Goal: Task Accomplishment & Management: Complete application form

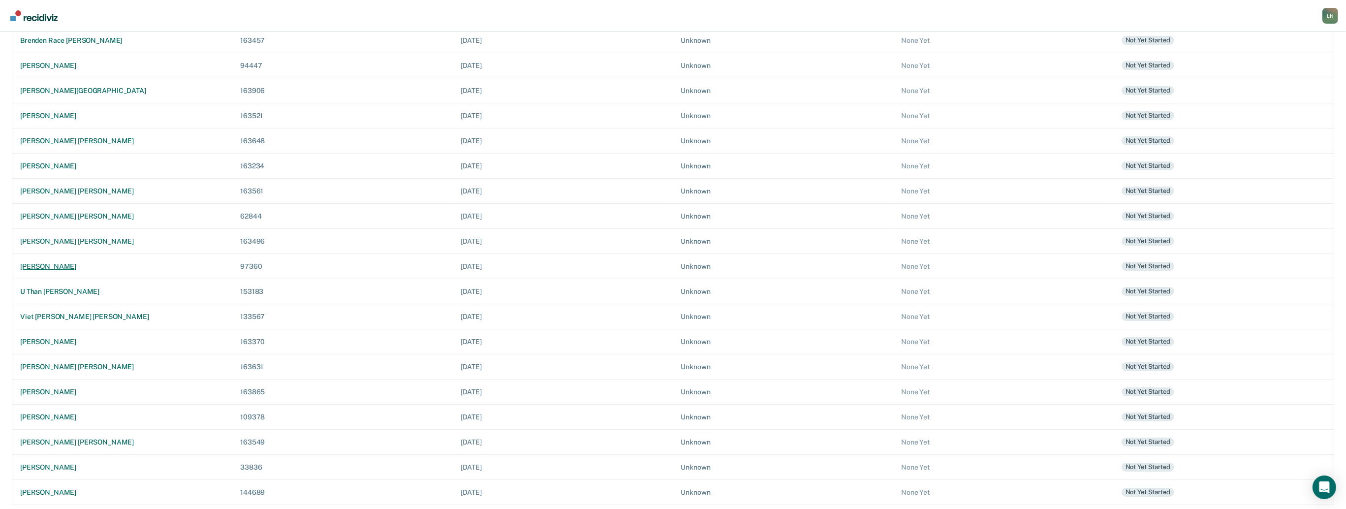
scroll to position [162, 0]
click at [49, 337] on div "[PERSON_NAME]" at bounding box center [122, 340] width 204 height 8
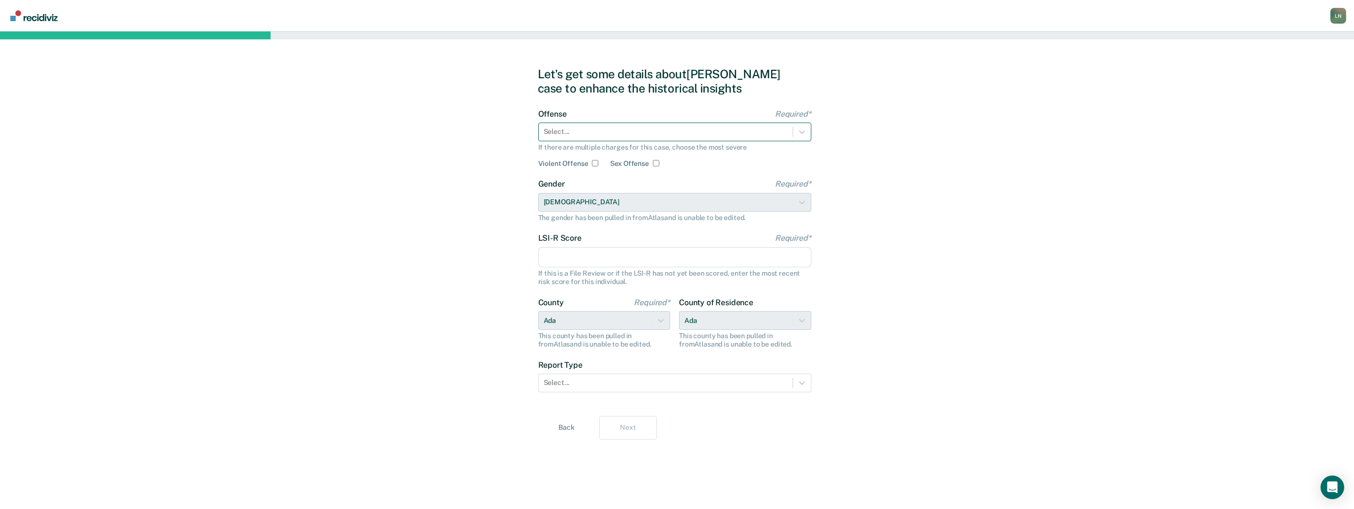
click at [667, 130] on div at bounding box center [666, 131] width 244 height 10
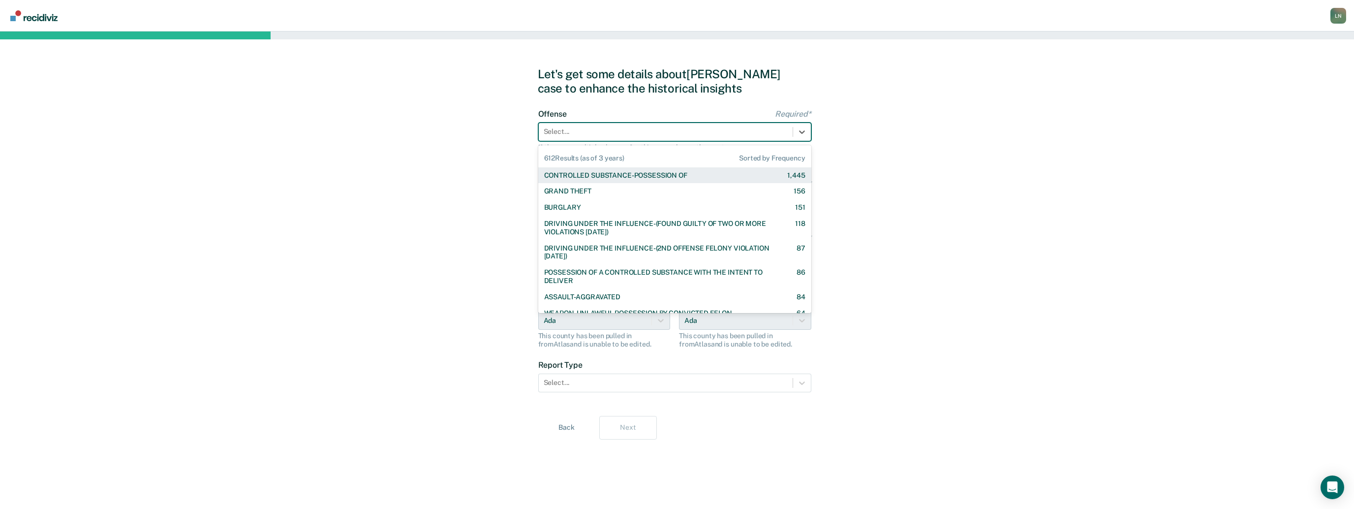
click at [653, 181] on div "CONTROLLED SUBSTANCE-POSSESSION OF 1,445" at bounding box center [674, 175] width 273 height 16
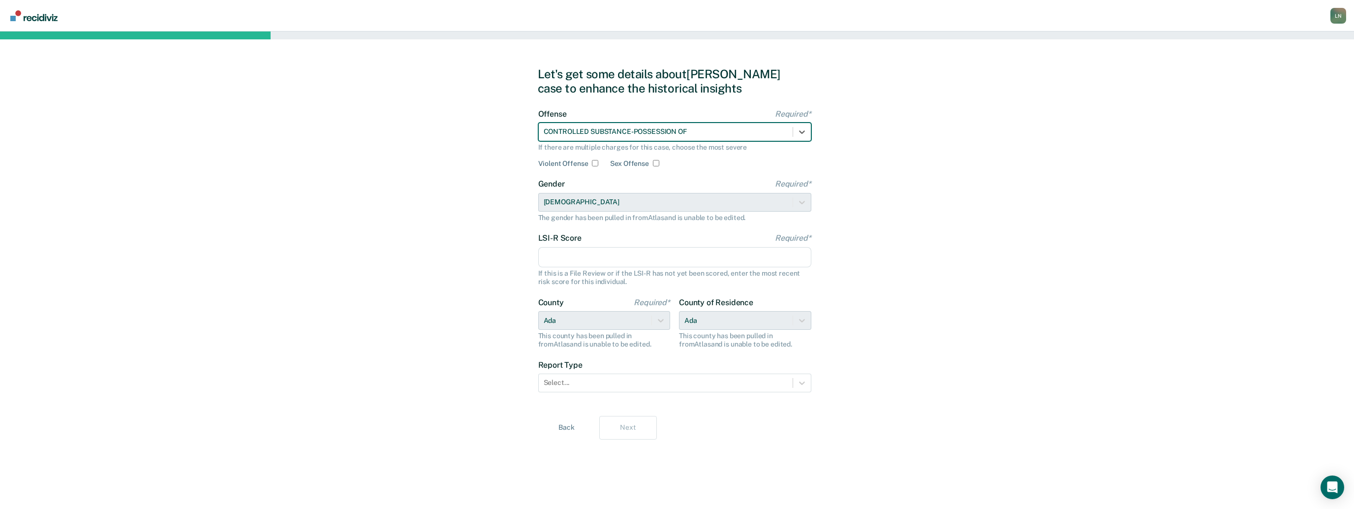
drag, startPoint x: 602, startPoint y: 247, endPoint x: 619, endPoint y: 254, distance: 17.6
click at [602, 247] on input "LSI-R Score Required*" at bounding box center [674, 257] width 273 height 21
type input "27"
click at [686, 388] on div "Select..." at bounding box center [666, 382] width 254 height 14
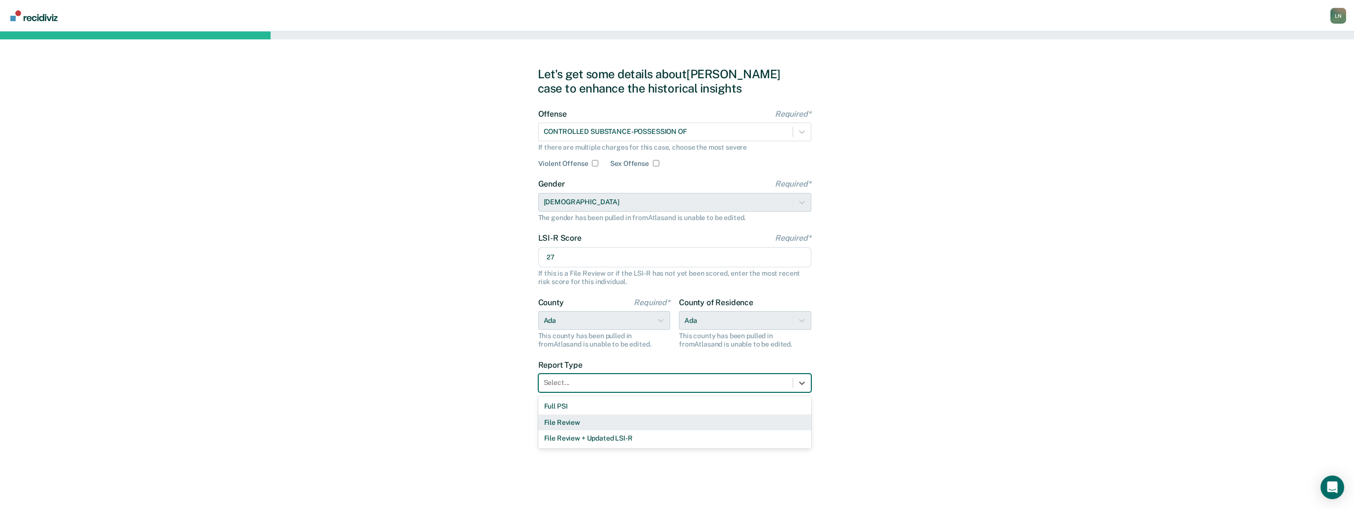
click at [664, 403] on div "Full PSI" at bounding box center [674, 406] width 273 height 16
click at [635, 423] on button "Next" at bounding box center [628, 428] width 58 height 24
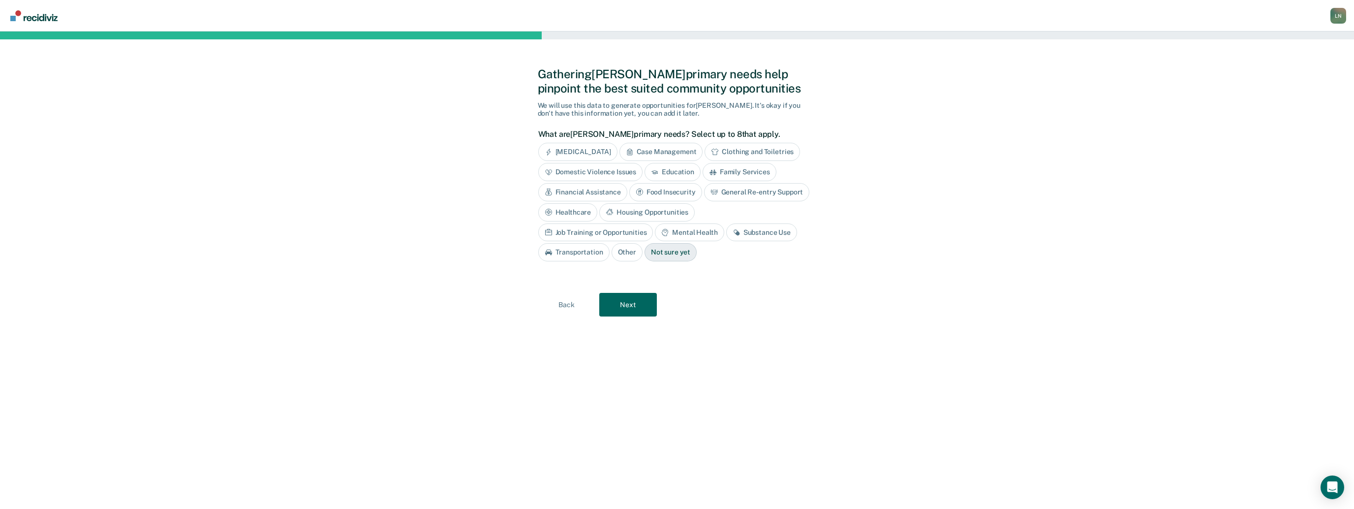
click at [660, 213] on div "Housing Opportunities" at bounding box center [646, 212] width 95 height 18
click at [676, 229] on div "Mental Health" at bounding box center [689, 232] width 69 height 18
click at [791, 233] on div "Substance Use" at bounding box center [773, 232] width 71 height 18
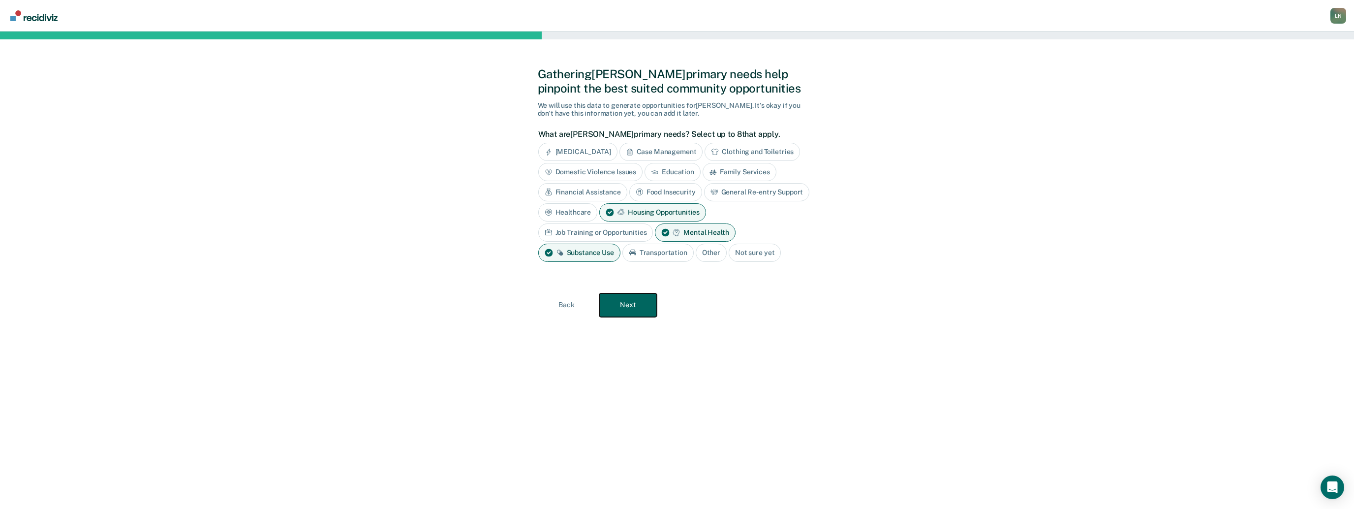
click at [639, 313] on button "Next" at bounding box center [628, 305] width 58 height 24
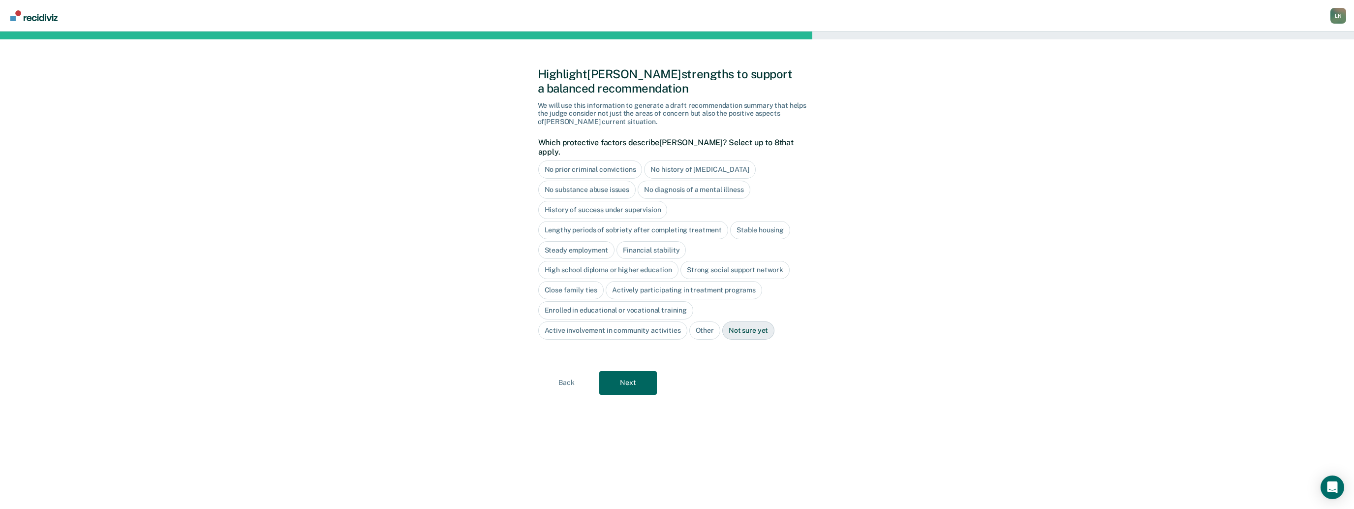
click at [610, 264] on div "High school diploma or higher education" at bounding box center [608, 270] width 141 height 18
click at [645, 376] on button "Next" at bounding box center [628, 383] width 58 height 24
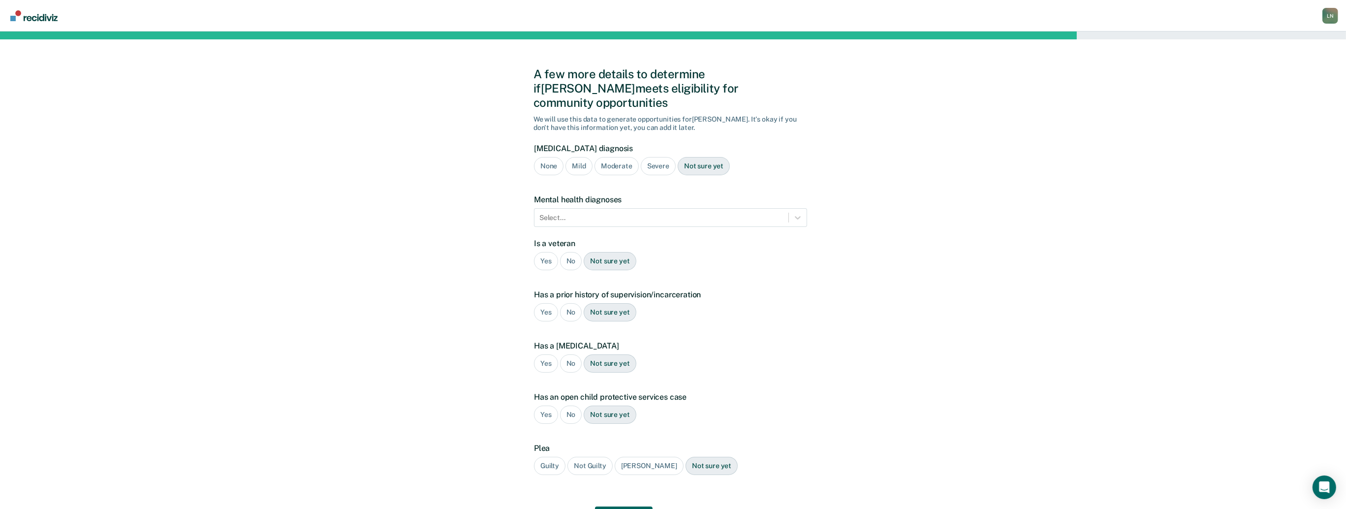
click at [582, 157] on div "Mild" at bounding box center [578, 166] width 27 height 18
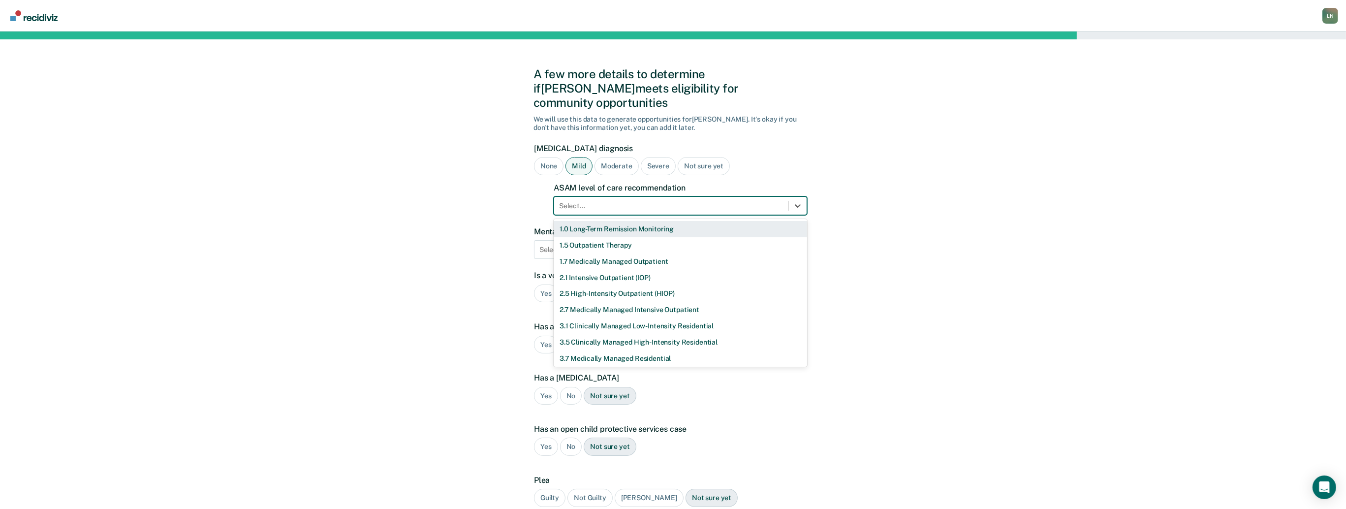
click at [593, 201] on div at bounding box center [671, 206] width 224 height 10
click at [612, 270] on div "2.1 Intensive Outpatient (IOP)" at bounding box center [680, 278] width 253 height 16
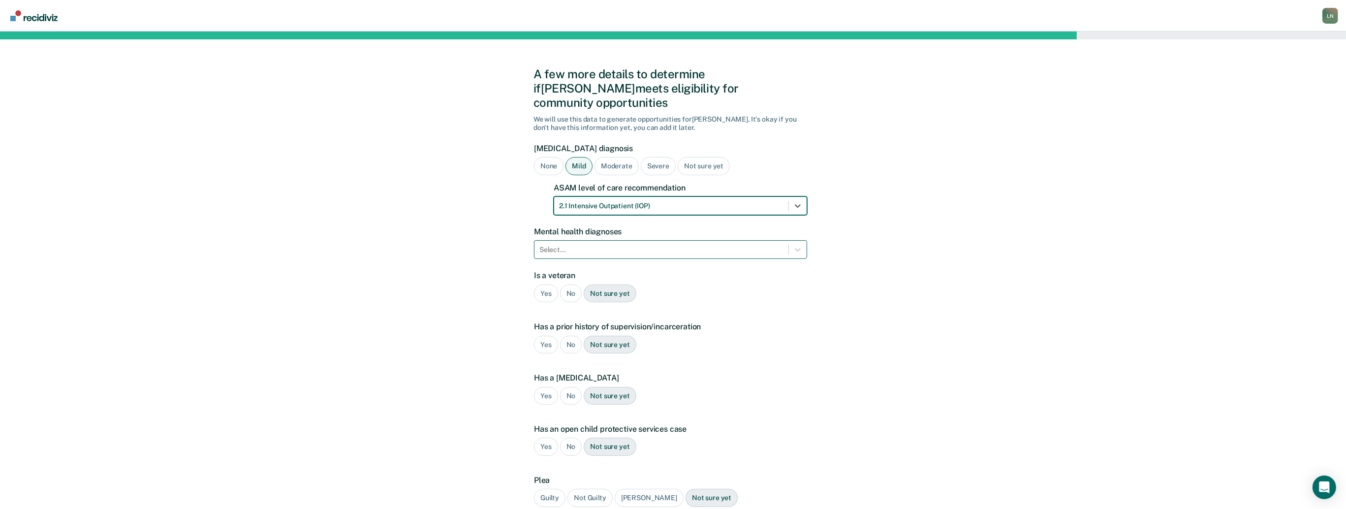
click at [604, 245] on div at bounding box center [661, 250] width 244 height 10
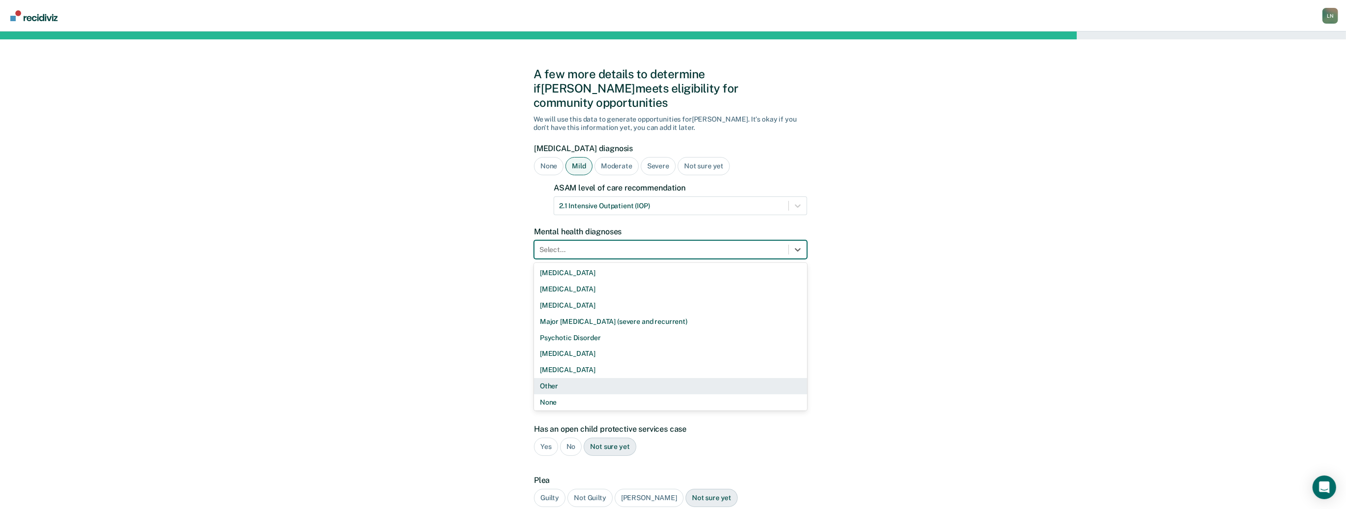
scroll to position [1, 0]
click at [607, 393] on div "None" at bounding box center [670, 401] width 273 height 16
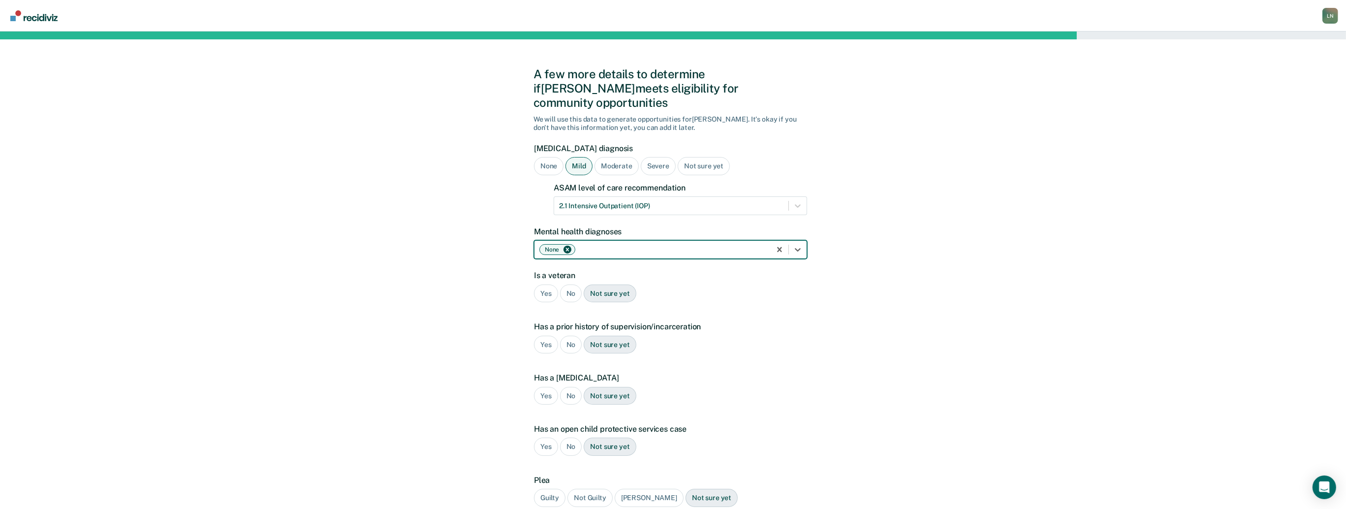
click at [575, 284] on div "No" at bounding box center [571, 293] width 22 height 18
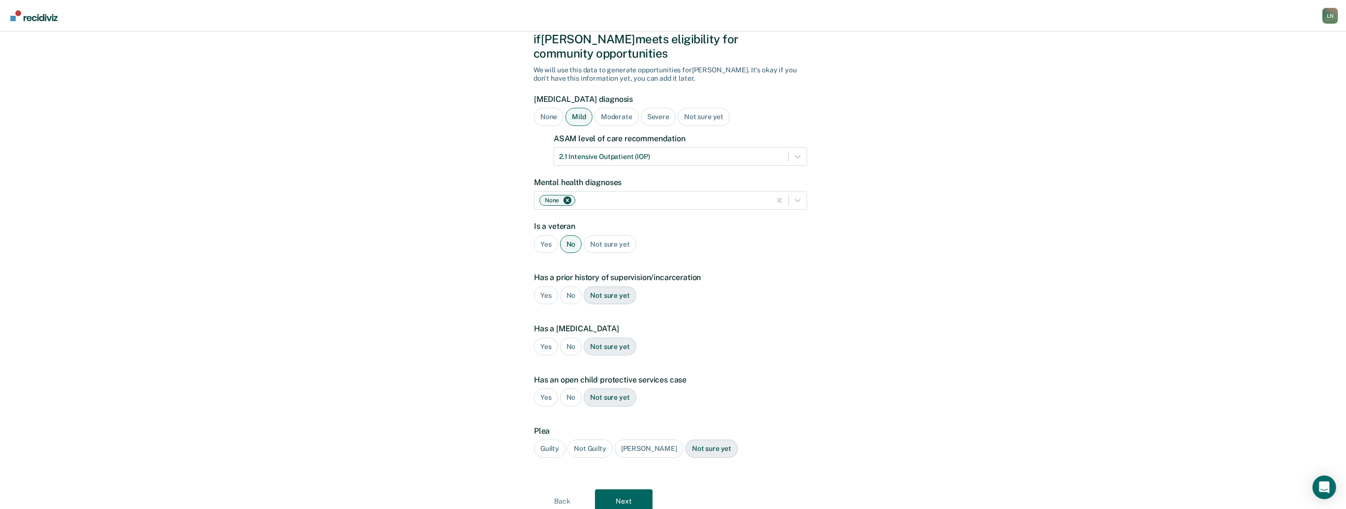
scroll to position [73, 0]
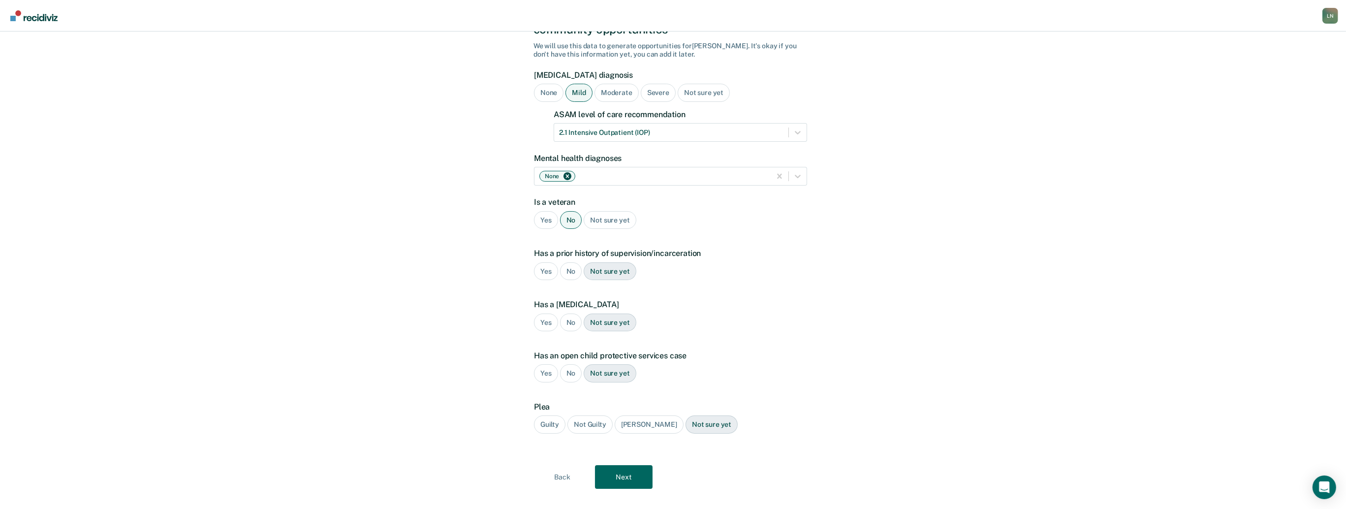
click at [543, 262] on div "Yes" at bounding box center [546, 271] width 24 height 18
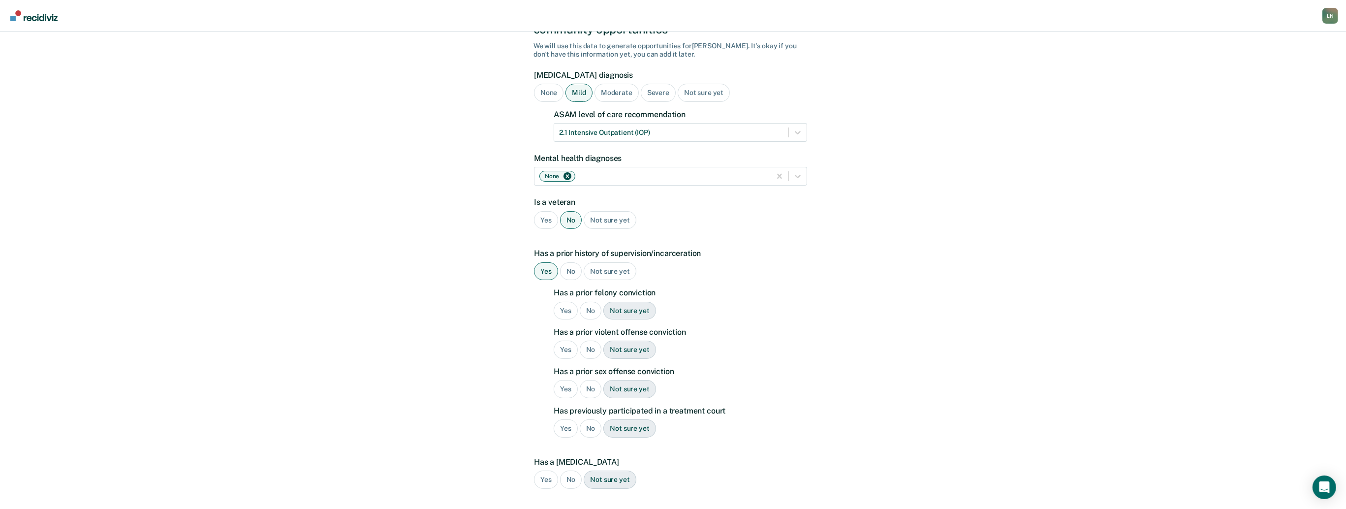
click at [591, 302] on div "No" at bounding box center [591, 311] width 22 height 18
click at [591, 341] on div "No" at bounding box center [591, 350] width 22 height 18
click at [587, 380] on div "No" at bounding box center [591, 389] width 22 height 18
click at [591, 419] on div "No" at bounding box center [591, 428] width 22 height 18
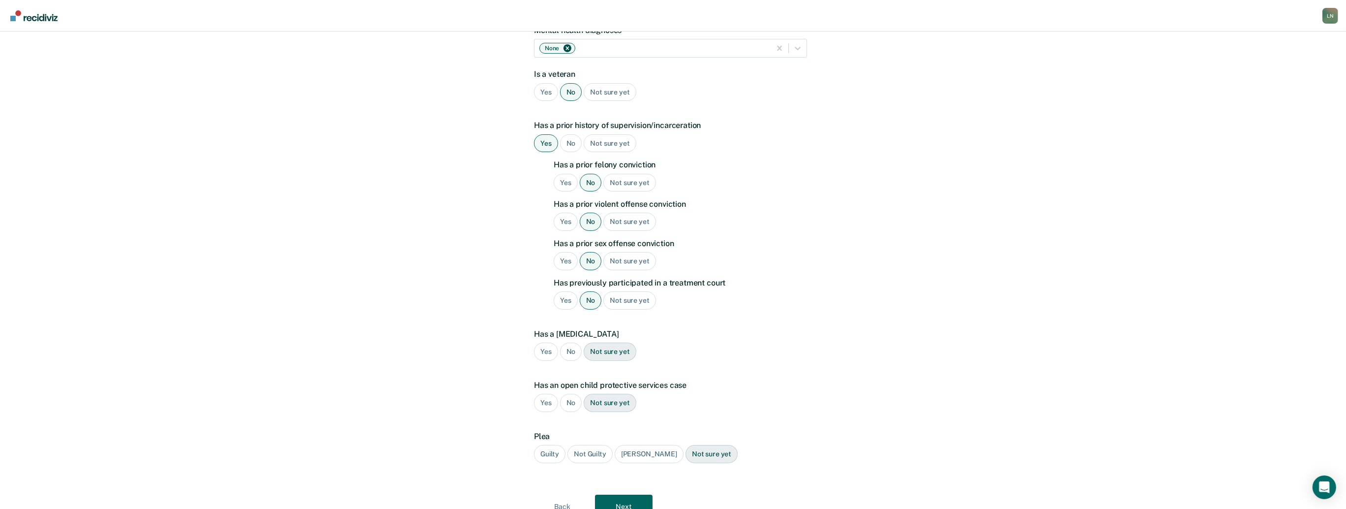
scroll to position [221, 0]
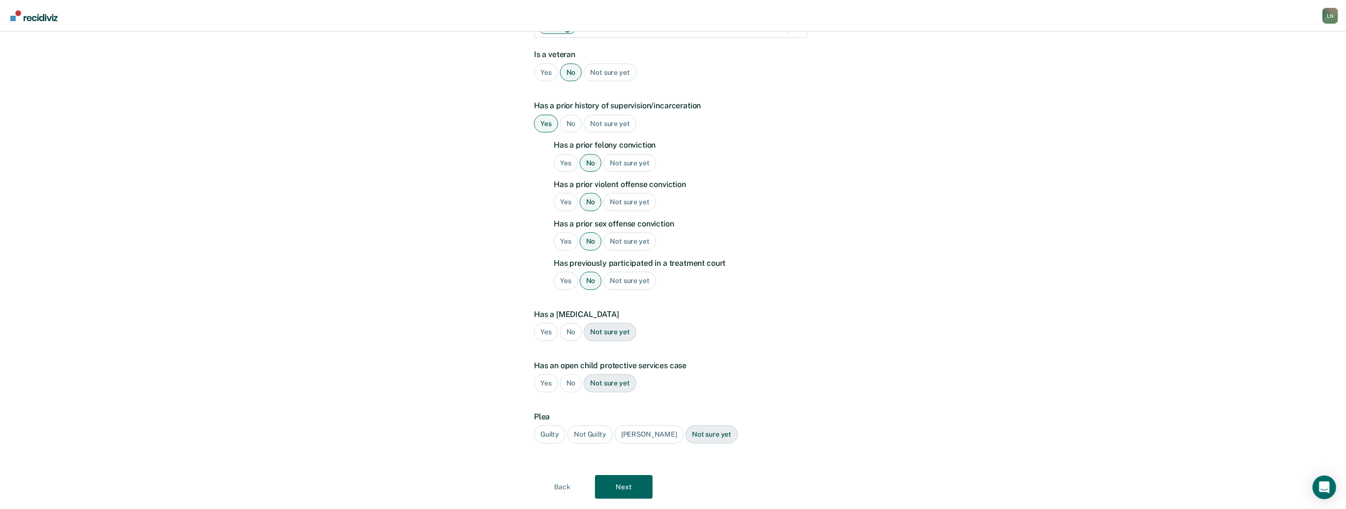
click at [572, 323] on div "No" at bounding box center [571, 332] width 22 height 18
click at [567, 374] on div "No" at bounding box center [571, 383] width 22 height 18
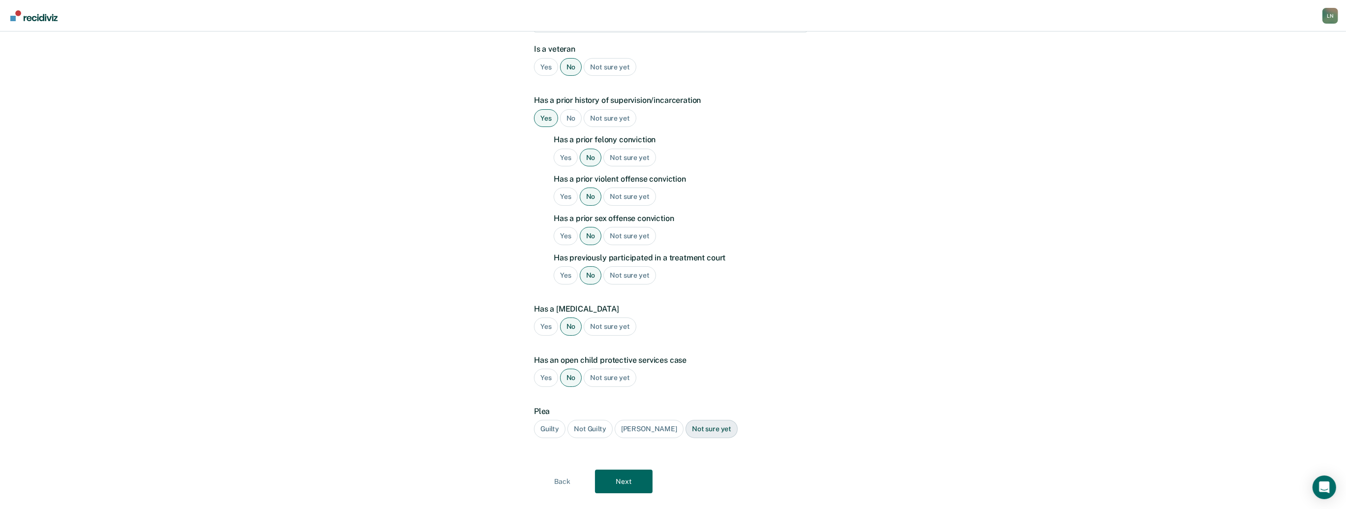
scroll to position [230, 0]
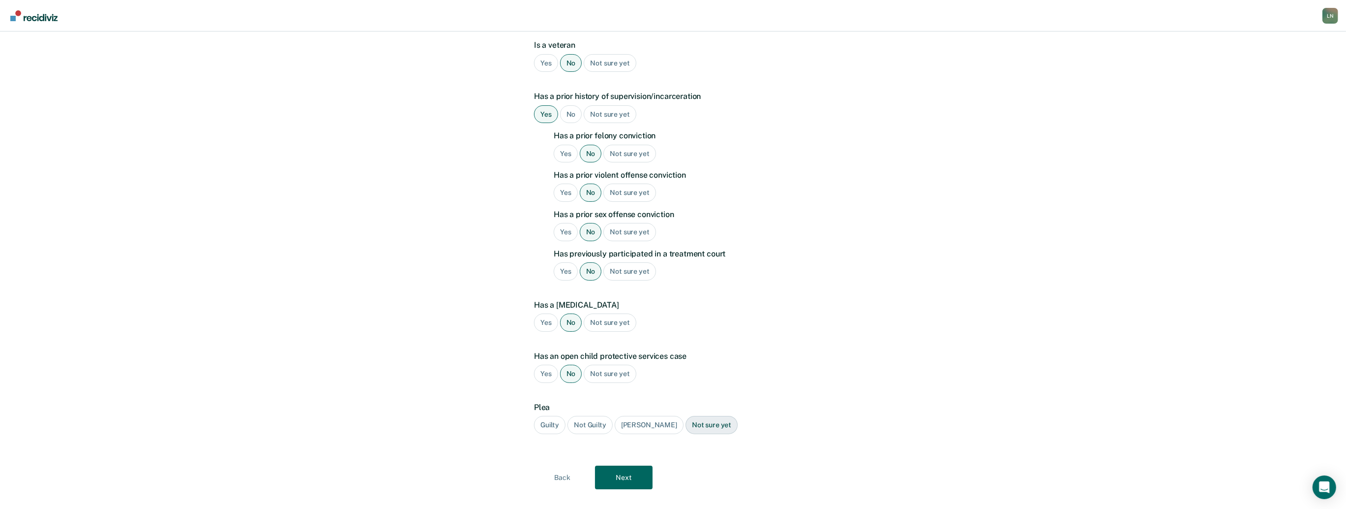
click at [557, 416] on div "Guilty" at bounding box center [549, 425] width 31 height 18
click at [620, 466] on button "Next" at bounding box center [624, 478] width 58 height 24
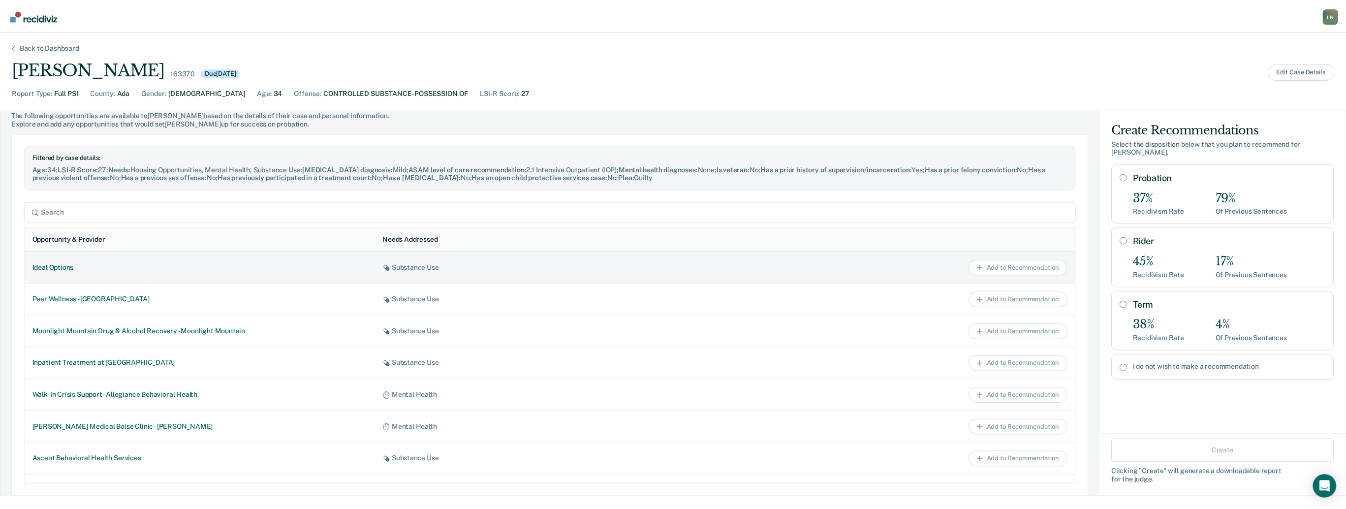
scroll to position [344, 0]
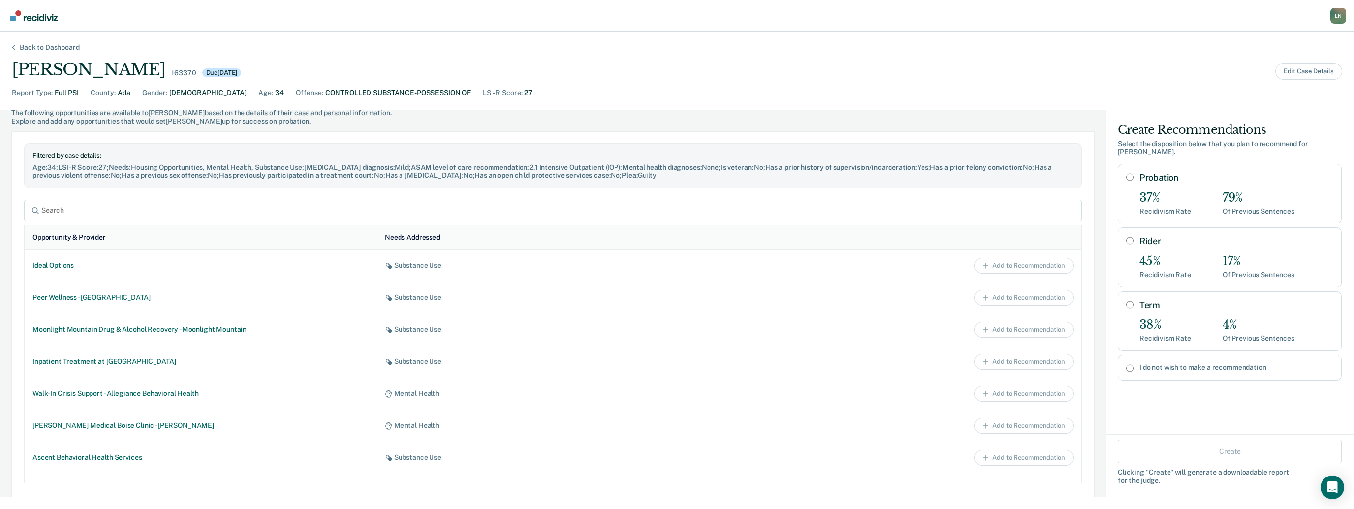
click at [1201, 363] on label "I do not wish to make a recommendation" at bounding box center [1237, 367] width 194 height 8
click at [1134, 364] on input "I do not wish to make a recommendation" at bounding box center [1129, 368] width 7 height 8
radio input "true"
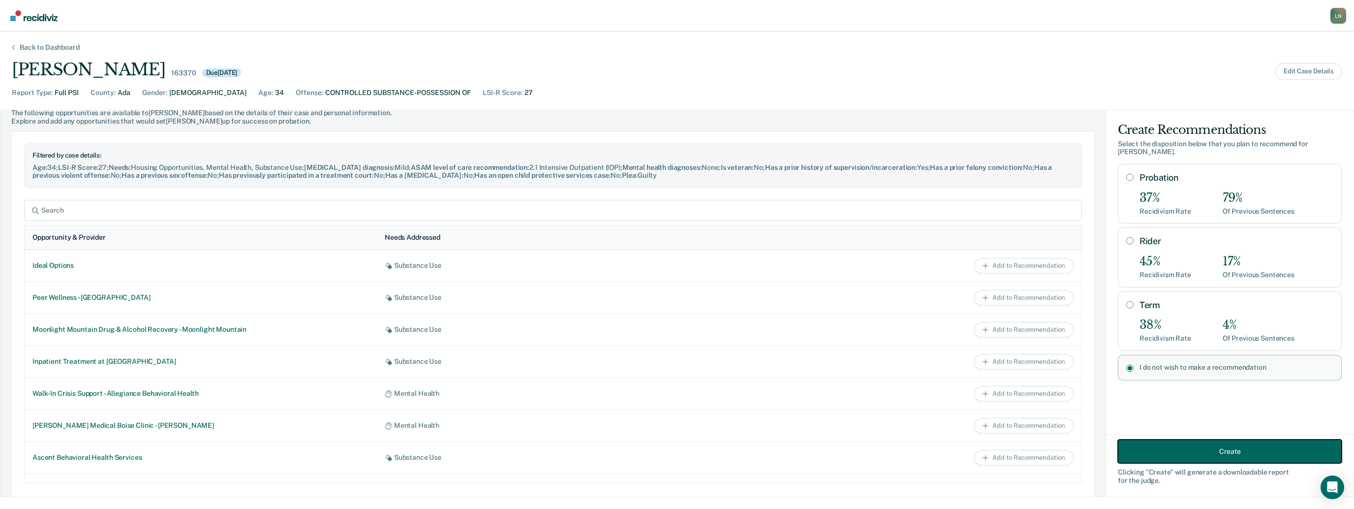
click at [1208, 449] on button "Create" at bounding box center [1230, 451] width 224 height 24
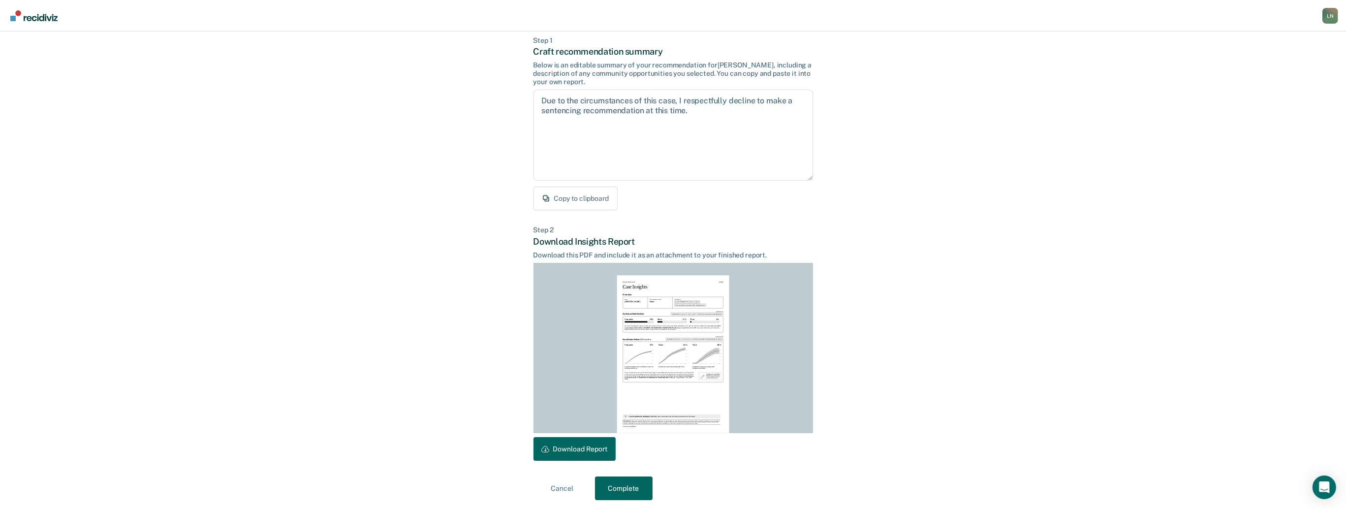
scroll to position [52, 0]
click at [608, 448] on button "Download Report" at bounding box center [574, 446] width 82 height 24
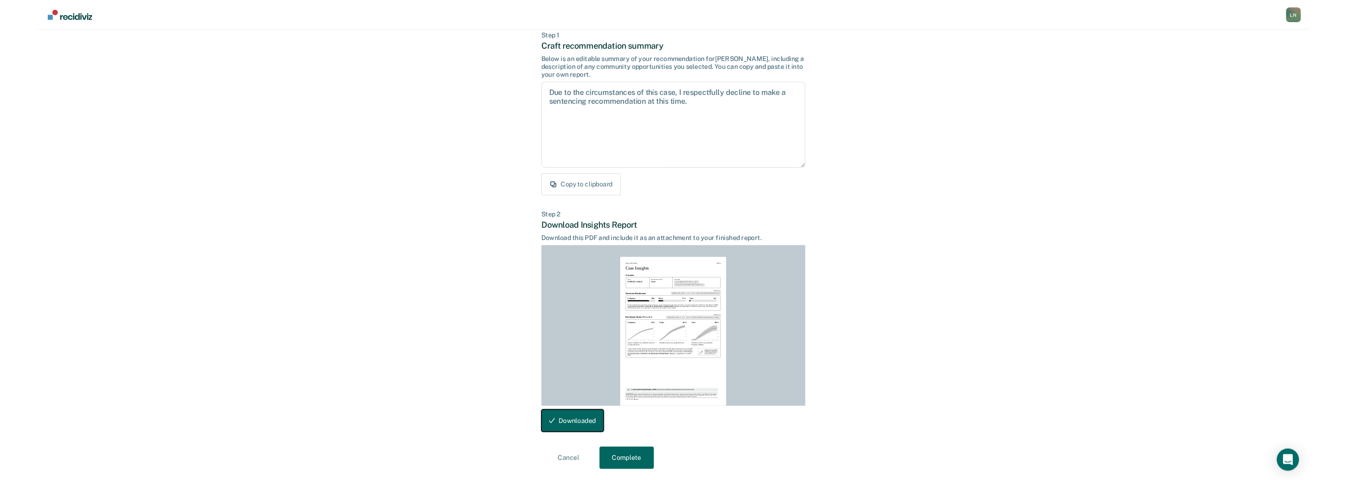
scroll to position [0, 0]
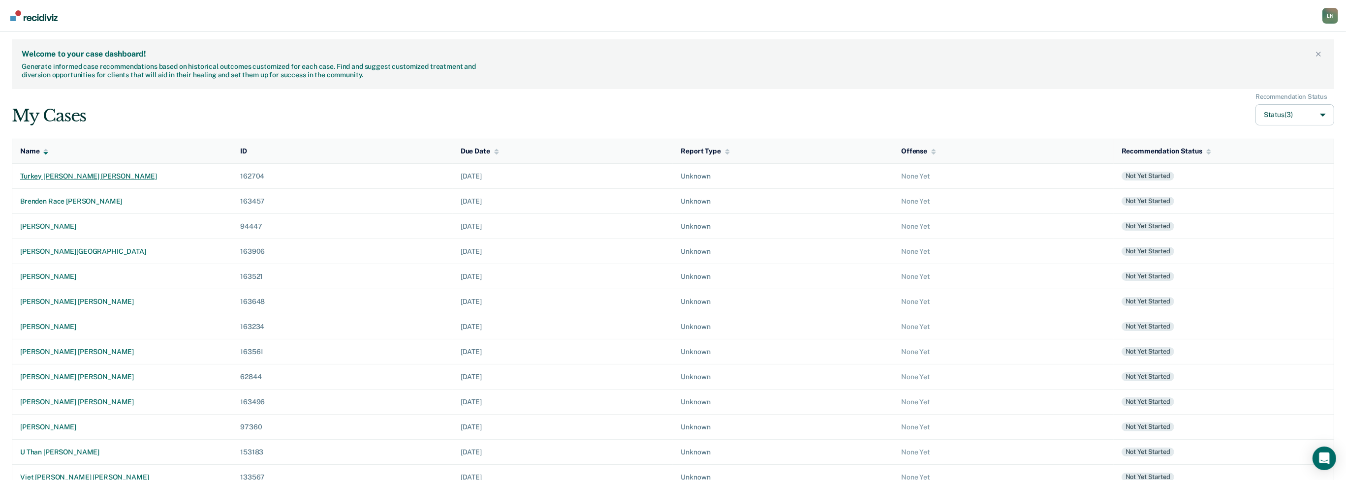
click at [120, 178] on div "turkey [PERSON_NAME] [PERSON_NAME]" at bounding box center [122, 176] width 204 height 8
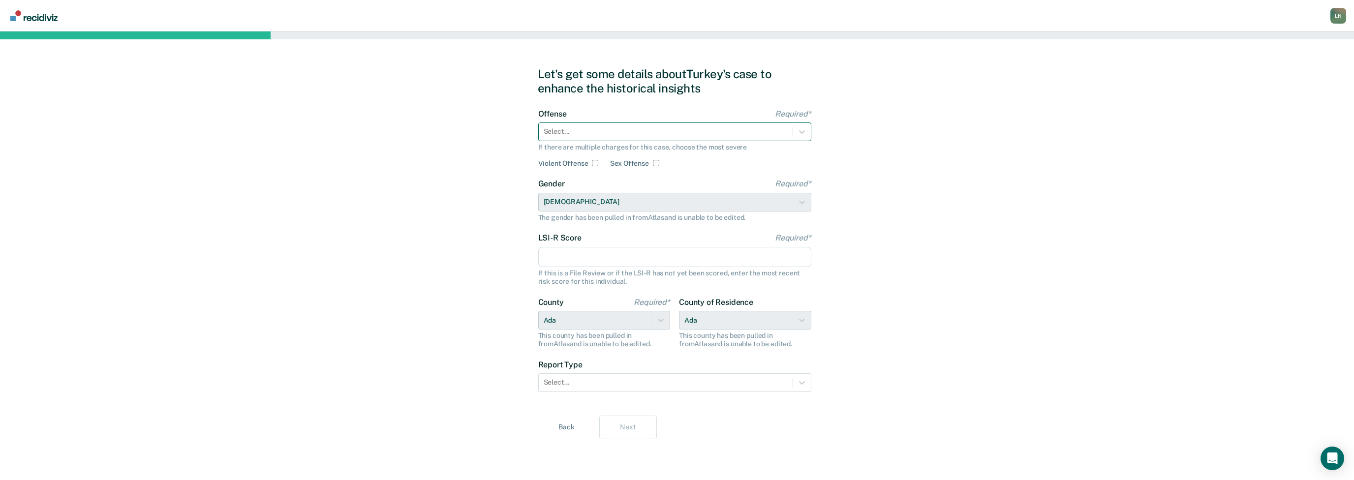
click at [762, 139] on div "Select..." at bounding box center [674, 132] width 273 height 19
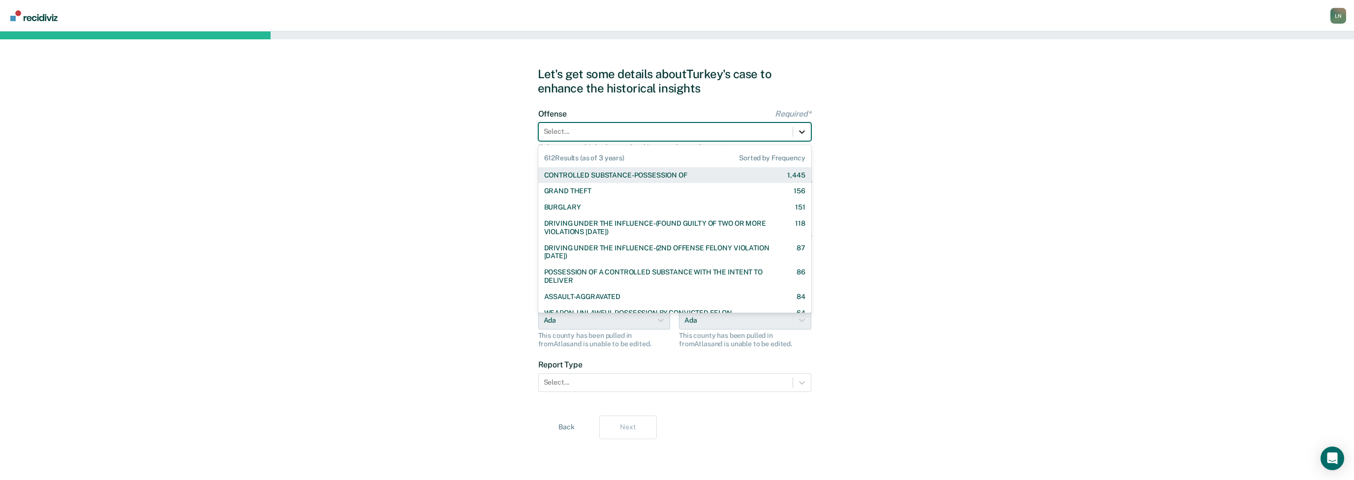
click at [797, 132] on icon at bounding box center [802, 132] width 10 height 10
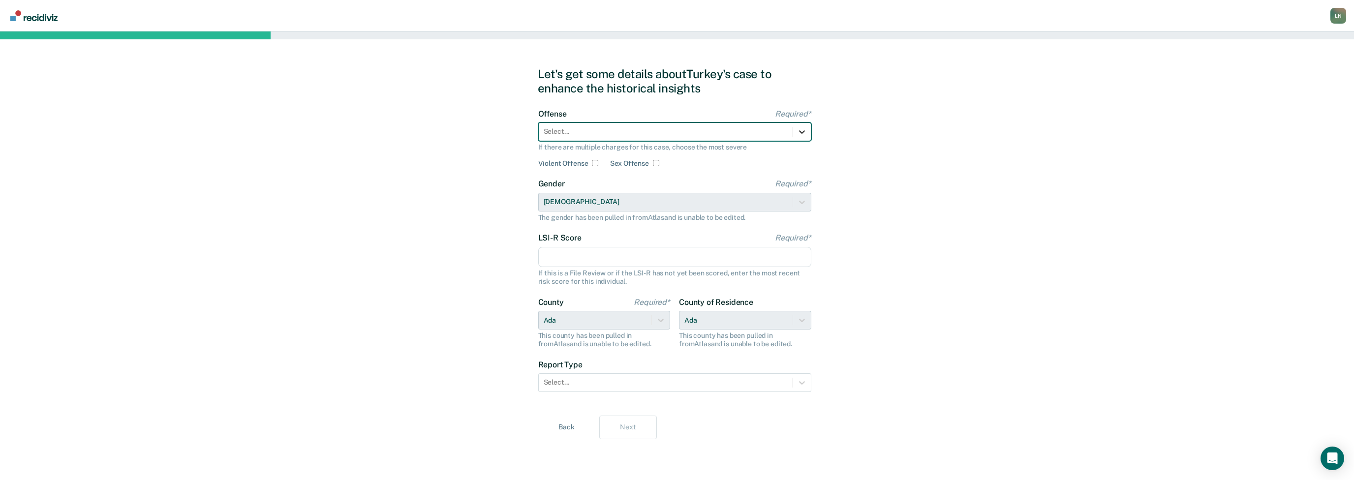
click at [803, 134] on icon at bounding box center [802, 132] width 10 height 10
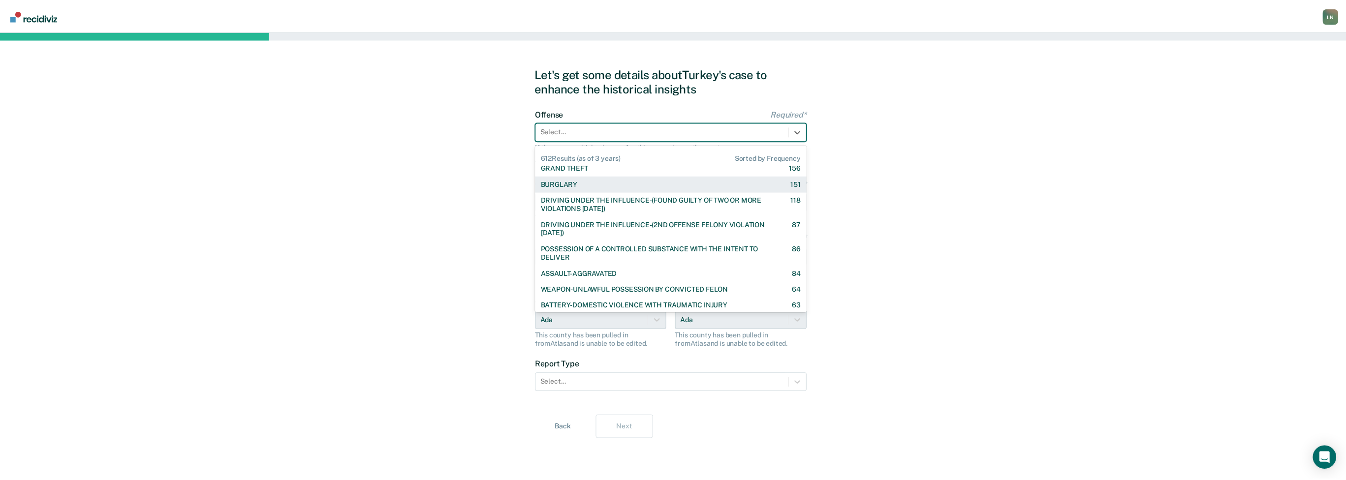
scroll to position [49, 0]
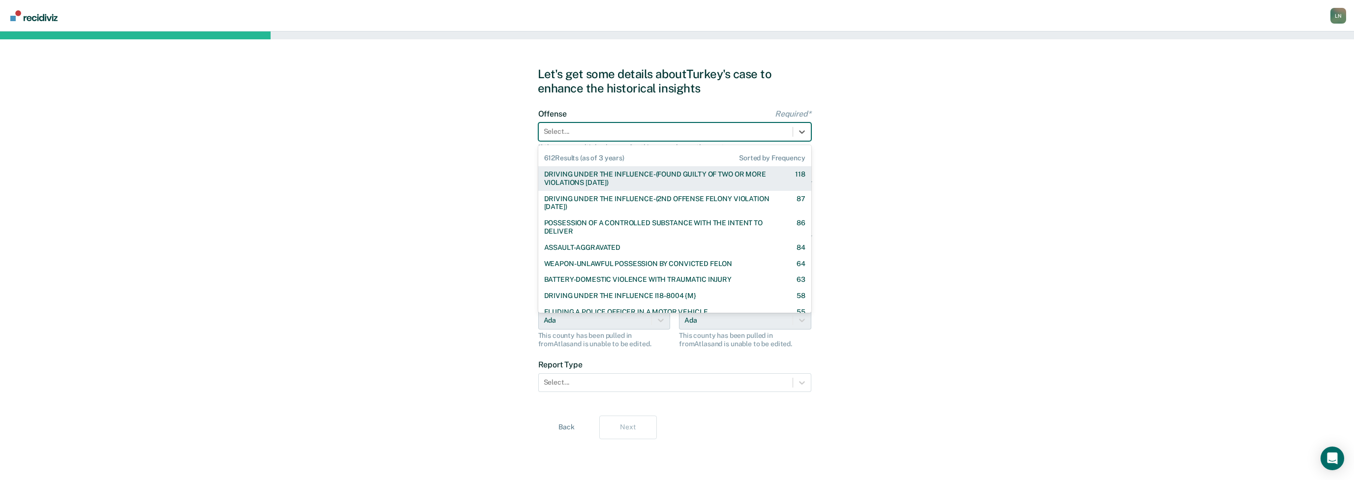
click at [666, 130] on div at bounding box center [666, 131] width 244 height 10
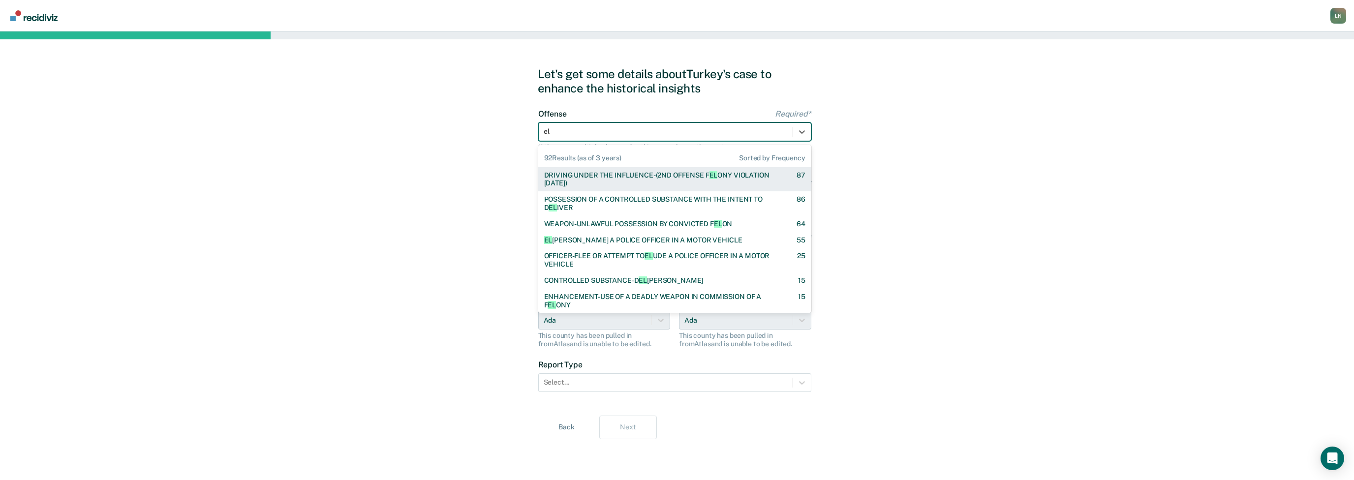
type input "elu"
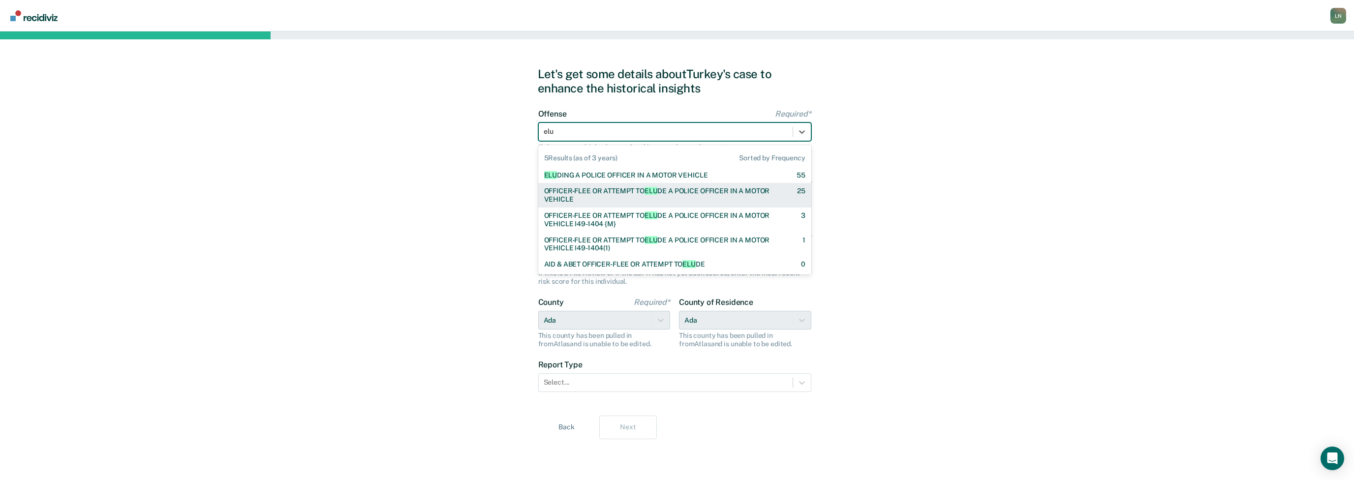
click at [632, 196] on div "OFFICER-FLEE OR ATTEMPT TO ELU DE A POLICE OFFICER IN A MOTOR VEHICLE" at bounding box center [662, 195] width 236 height 17
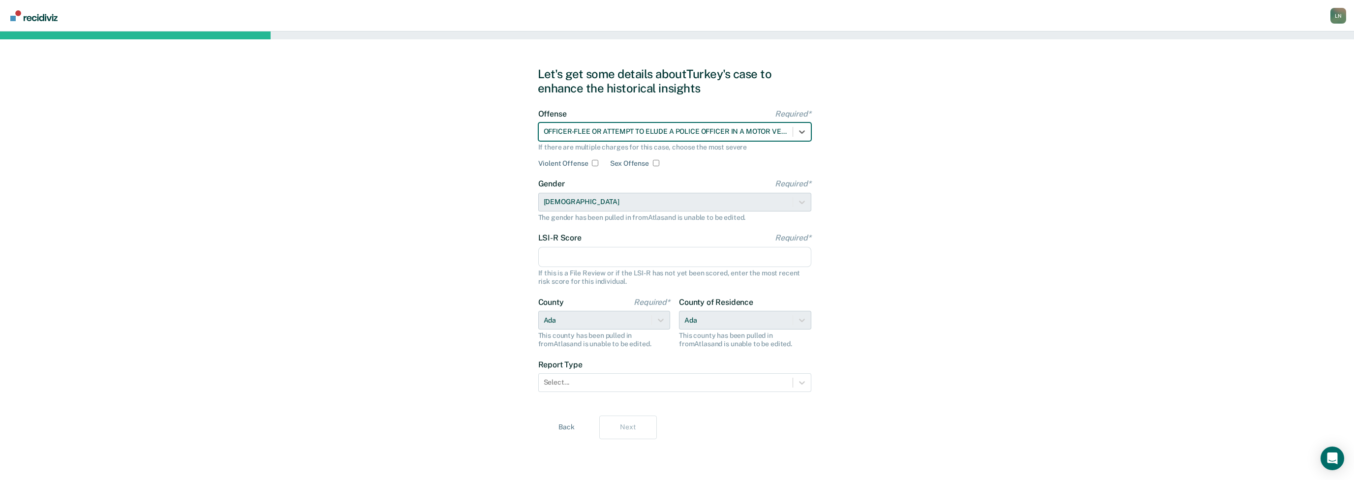
click at [620, 254] on input "LSI-R Score Required*" at bounding box center [674, 257] width 273 height 21
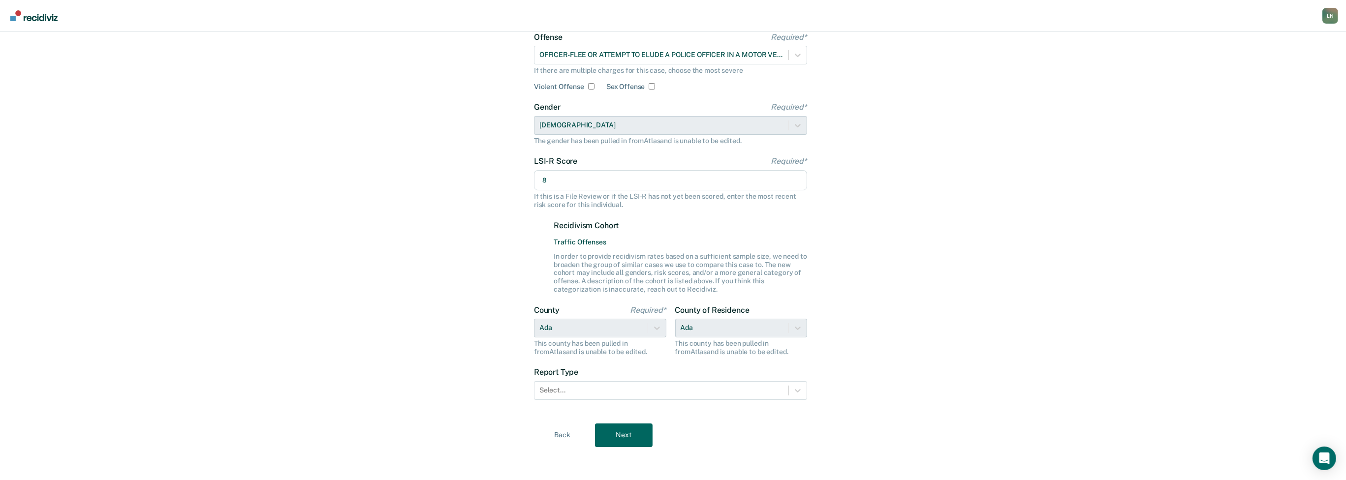
scroll to position [79, 0]
type input "8"
click at [602, 380] on div "Select..." at bounding box center [670, 388] width 273 height 19
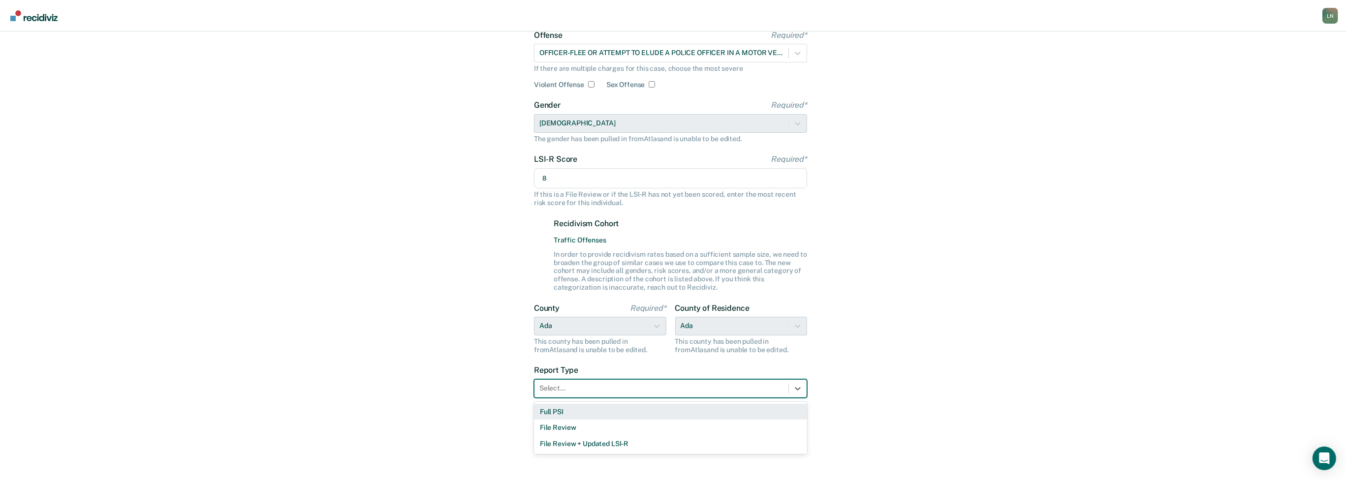
click at [591, 414] on div "Full PSI" at bounding box center [670, 412] width 273 height 16
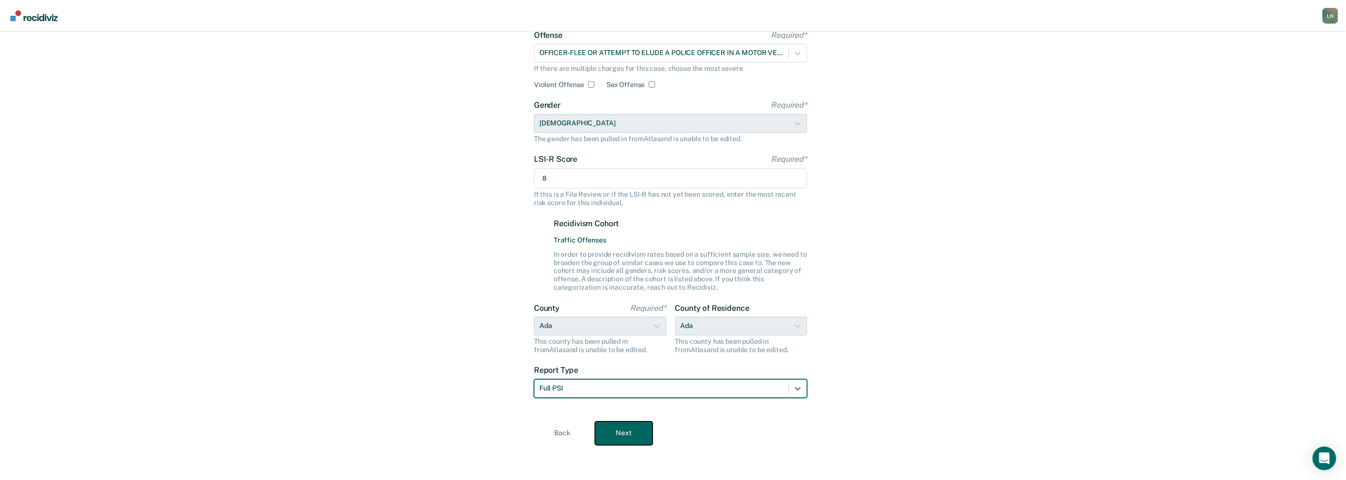
click at [624, 428] on button "Next" at bounding box center [624, 434] width 58 height 24
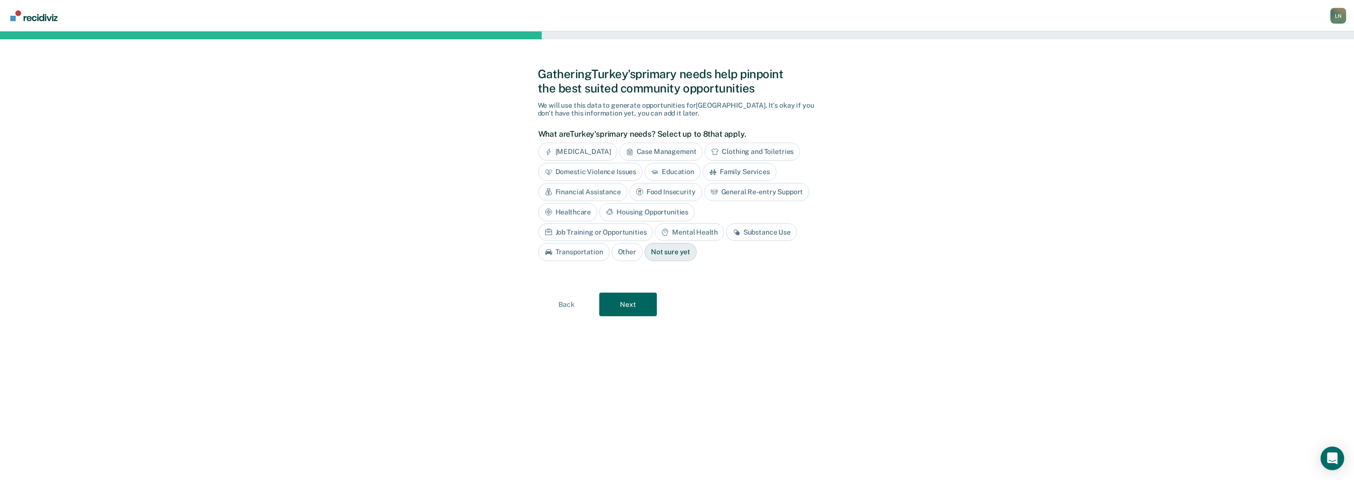
click at [667, 176] on div "Education" at bounding box center [673, 172] width 56 height 18
click at [629, 209] on div "Housing Opportunities" at bounding box center [646, 212] width 95 height 18
click at [635, 234] on div "Job Training or Opportunities" at bounding box center [595, 232] width 115 height 18
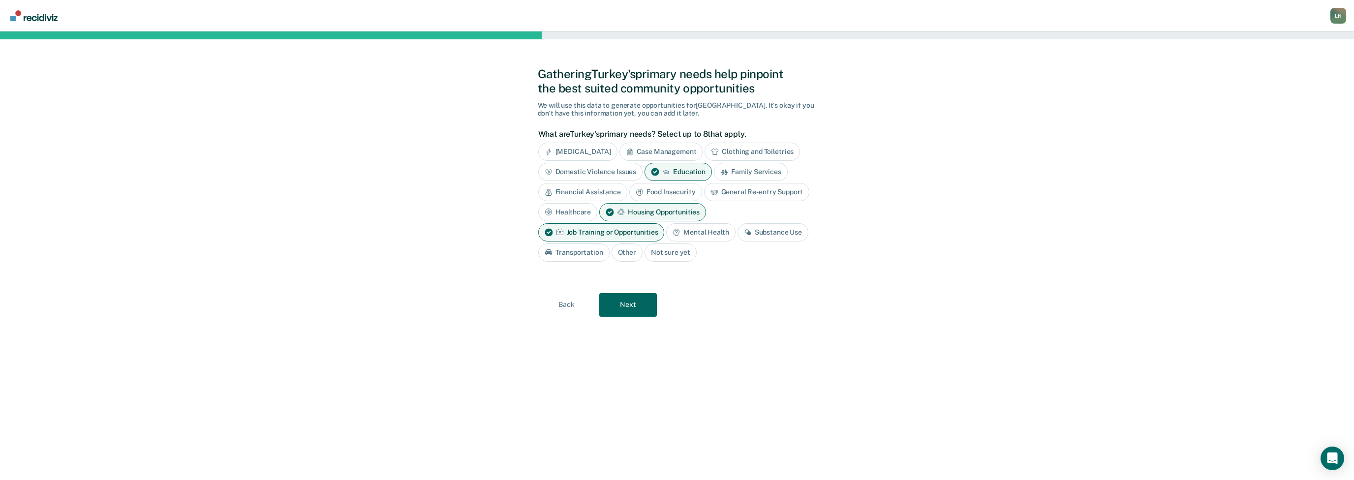
click at [635, 234] on div "Job Training or Opportunities" at bounding box center [601, 232] width 126 height 18
click at [600, 254] on div "Transportation" at bounding box center [573, 253] width 71 height 18
click at [621, 307] on button "Next" at bounding box center [628, 305] width 58 height 24
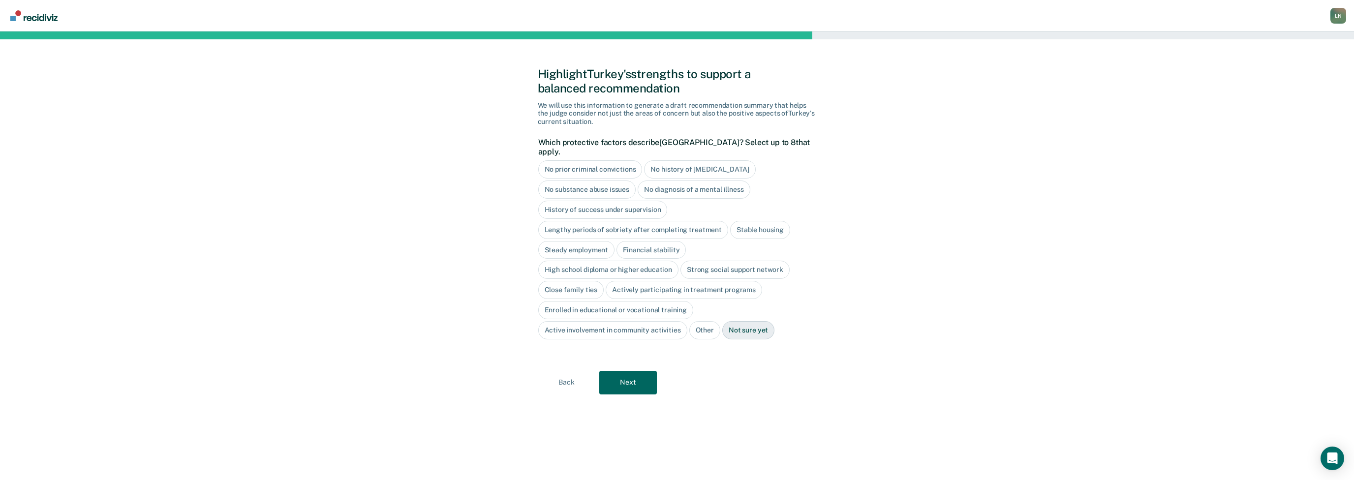
click at [719, 162] on div "No history of [MEDICAL_DATA]" at bounding box center [699, 169] width 111 height 18
drag, startPoint x: 733, startPoint y: 183, endPoint x: 739, endPoint y: 183, distance: 5.9
click at [733, 183] on div "No diagnosis of a mental illness" at bounding box center [694, 190] width 113 height 18
click at [720, 181] on div "No diagnosis of a mental illness" at bounding box center [700, 190] width 124 height 18
click at [760, 221] on div "Stable housing" at bounding box center [760, 230] width 60 height 18
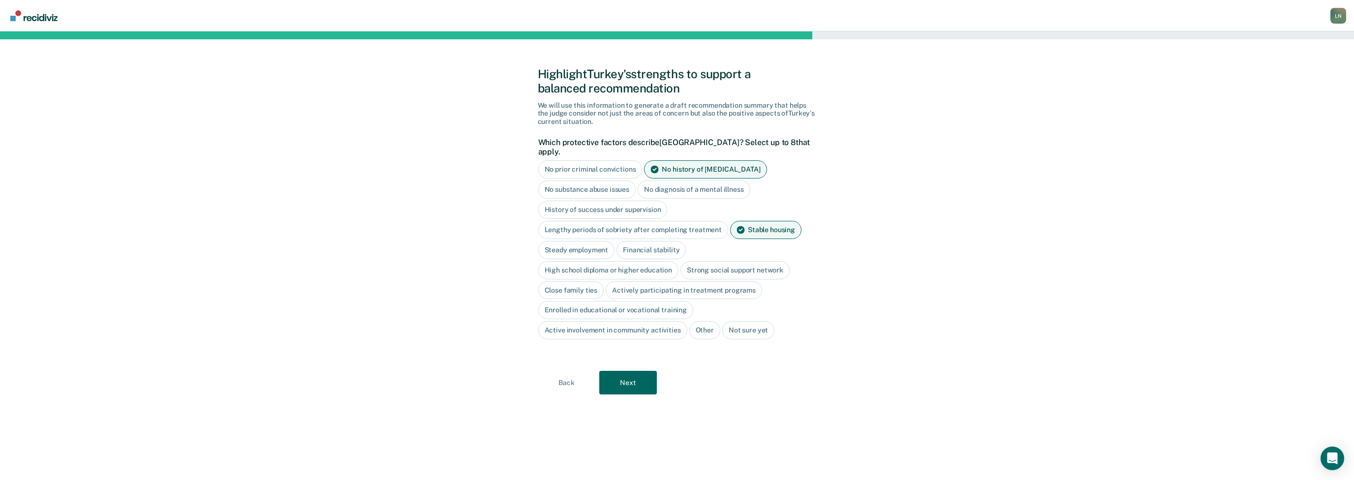
click at [603, 241] on div "Steady employment" at bounding box center [576, 250] width 77 height 18
click at [678, 244] on div "Financial stability" at bounding box center [662, 250] width 69 height 18
click at [652, 261] on div "High school diploma or higher education" at bounding box center [608, 270] width 141 height 18
click at [582, 283] on div "Close family ties" at bounding box center [571, 290] width 66 height 18
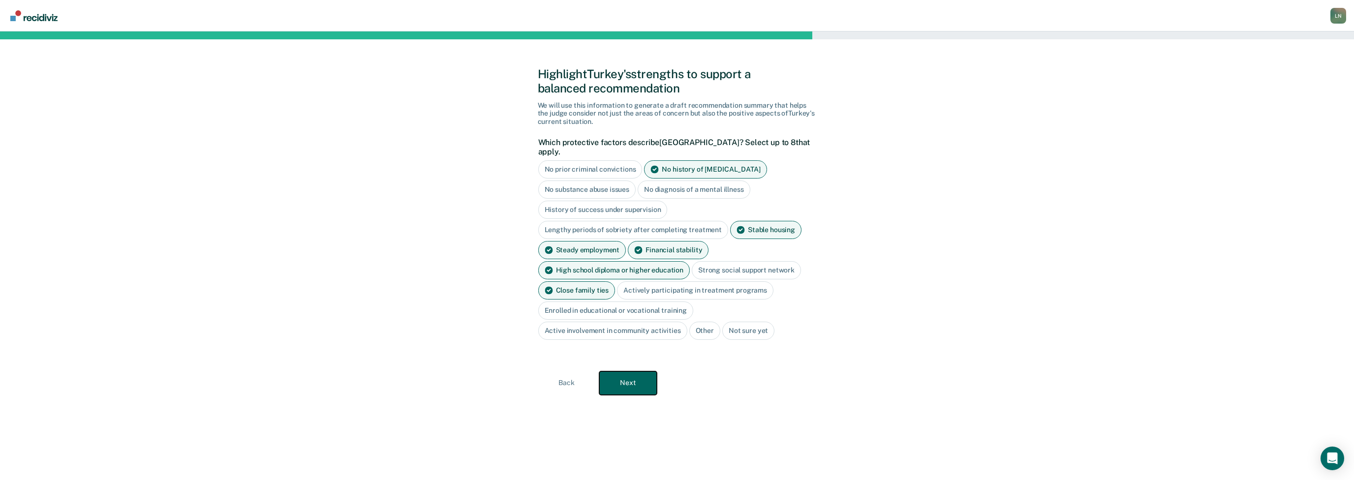
click at [646, 372] on button "Next" at bounding box center [628, 384] width 58 height 24
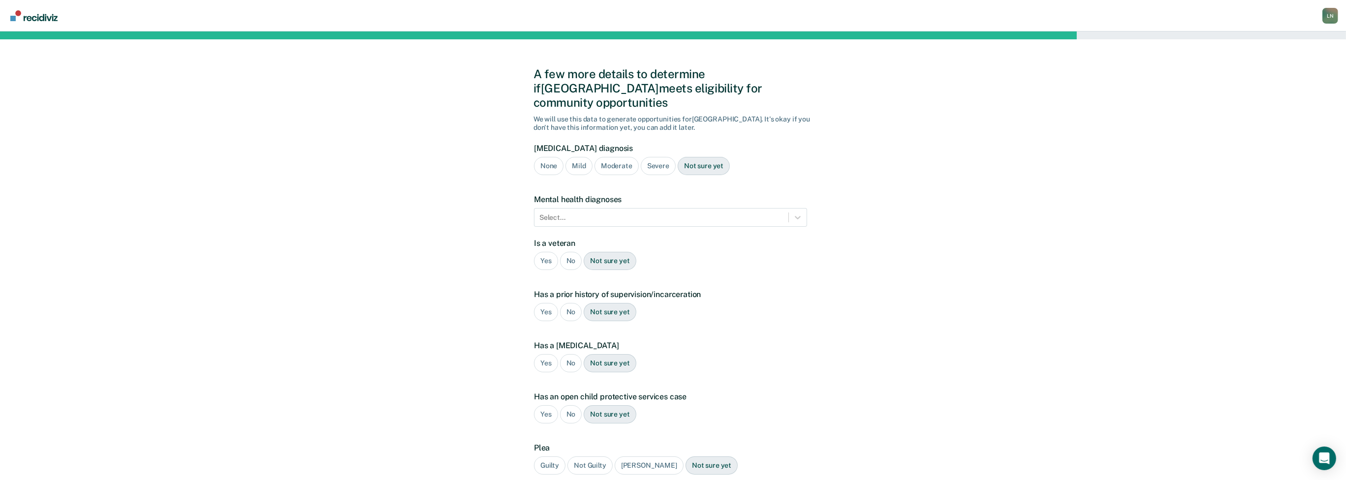
click at [548, 157] on div "None" at bounding box center [549, 166] width 30 height 18
click at [566, 213] on div at bounding box center [661, 218] width 244 height 10
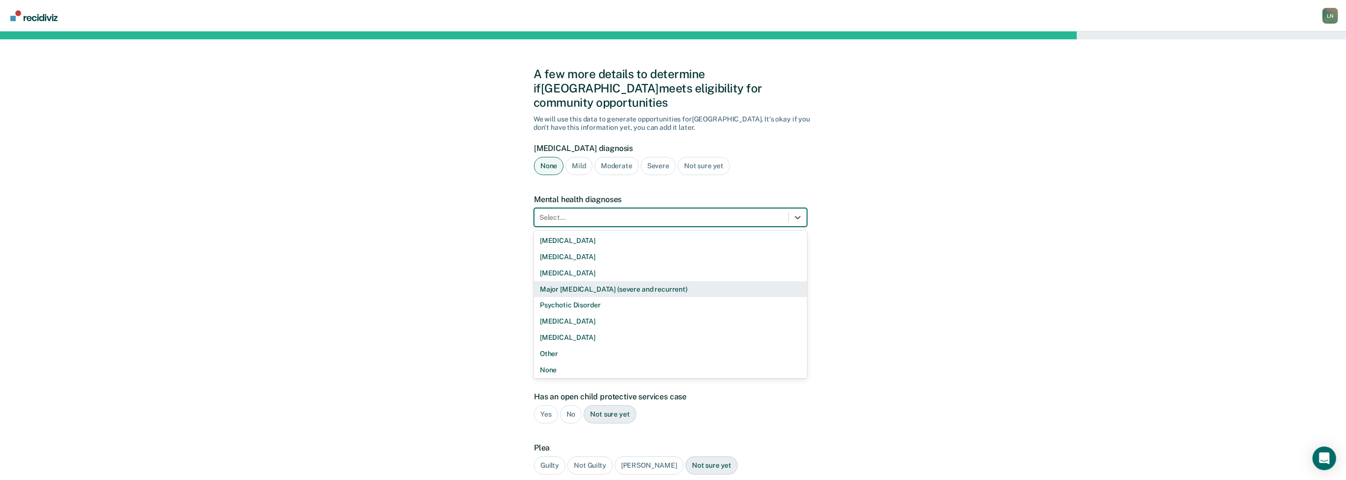
click at [606, 281] on div "Major [MEDICAL_DATA] (severe and recurrent)" at bounding box center [670, 289] width 273 height 16
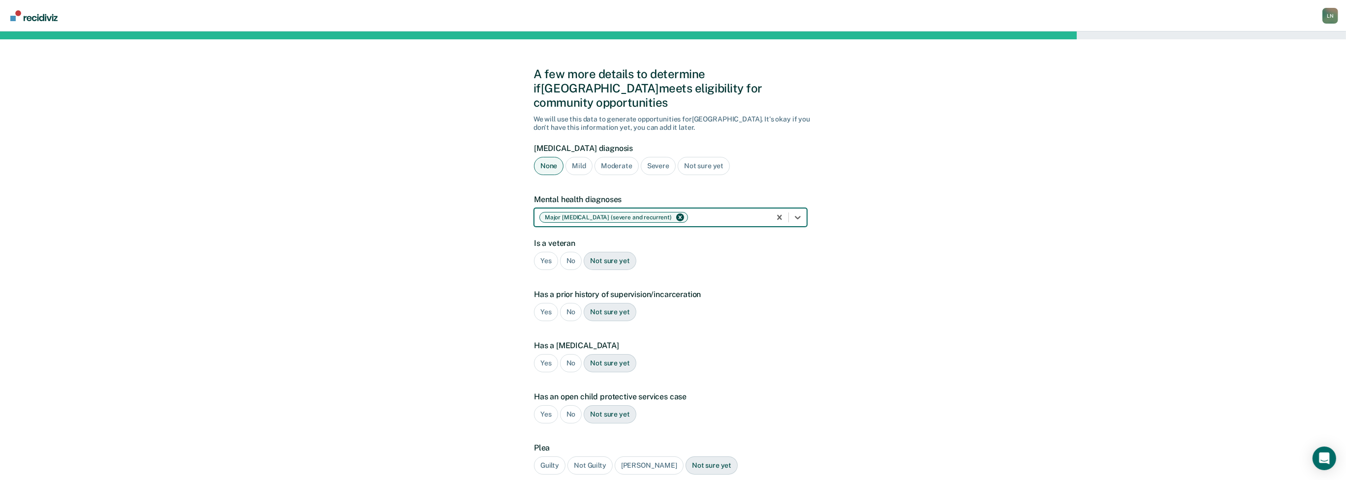
click at [681, 214] on icon "Remove Major Depressive Disorder (severe and recurrent)" at bounding box center [680, 217] width 7 height 7
click at [798, 213] on icon at bounding box center [798, 218] width 10 height 10
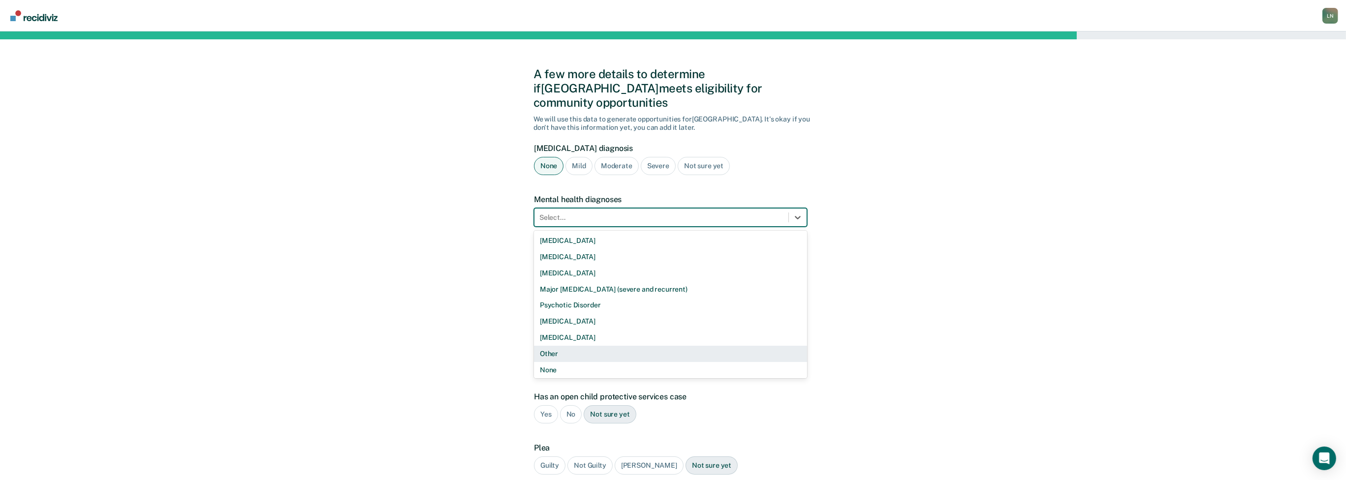
click at [641, 346] on div "Other" at bounding box center [670, 354] width 273 height 16
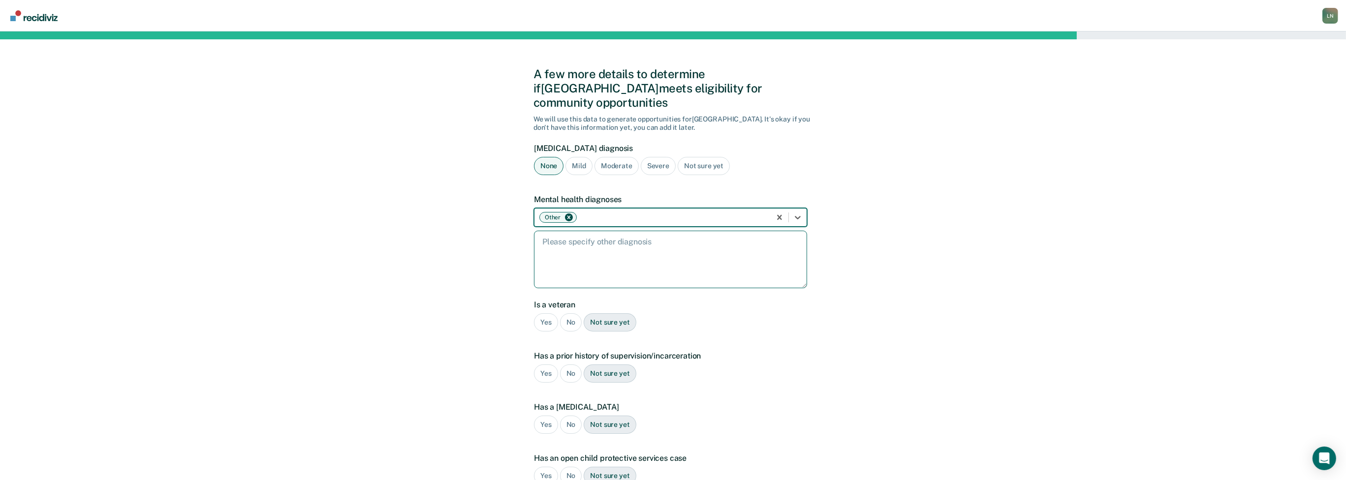
click at [626, 242] on textarea at bounding box center [670, 260] width 273 height 58
type textarea "[MEDICAL_DATA]"
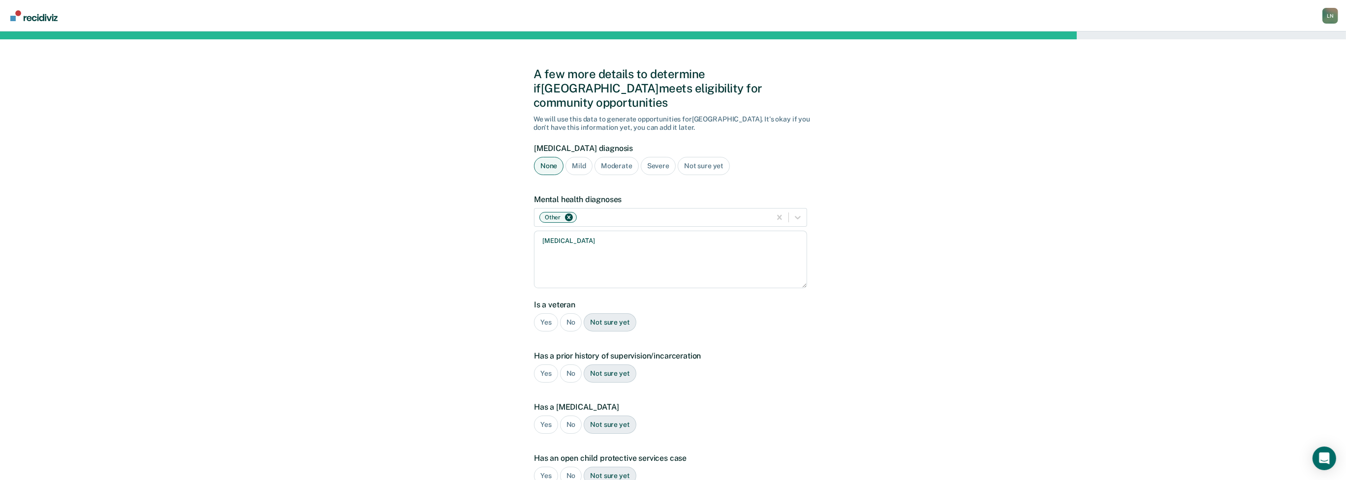
click at [576, 313] on div "No" at bounding box center [571, 322] width 22 height 18
click at [553, 365] on div "Yes" at bounding box center [546, 374] width 24 height 18
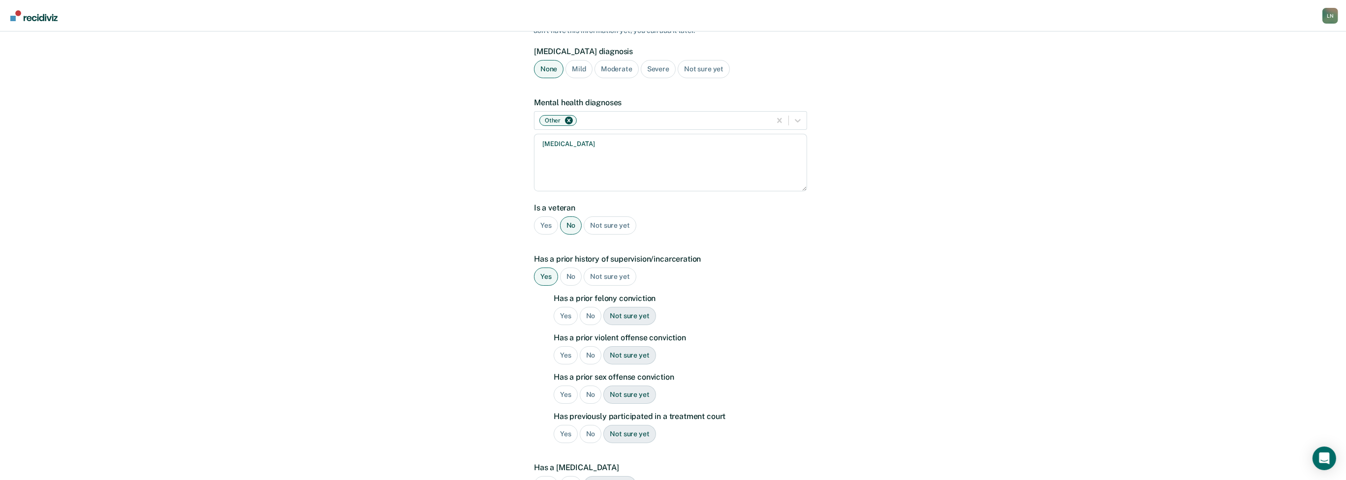
scroll to position [98, 0]
click at [593, 306] on div "No" at bounding box center [591, 315] width 22 height 18
click at [589, 345] on div "No" at bounding box center [591, 354] width 22 height 18
click at [590, 384] on div "No" at bounding box center [591, 393] width 22 height 18
click at [590, 424] on div "No" at bounding box center [591, 433] width 22 height 18
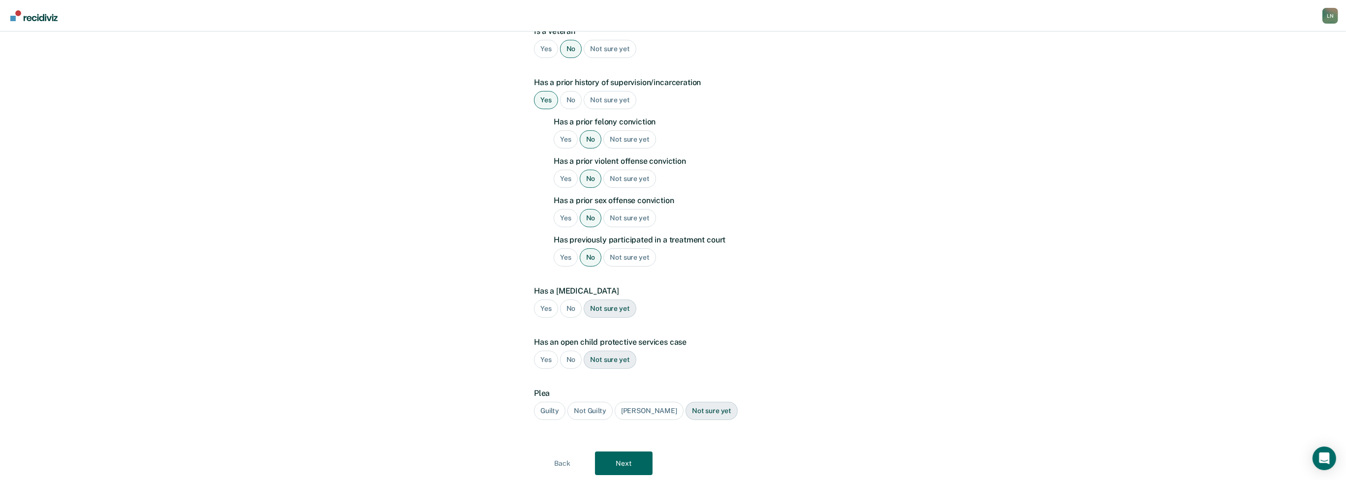
scroll to position [288, 0]
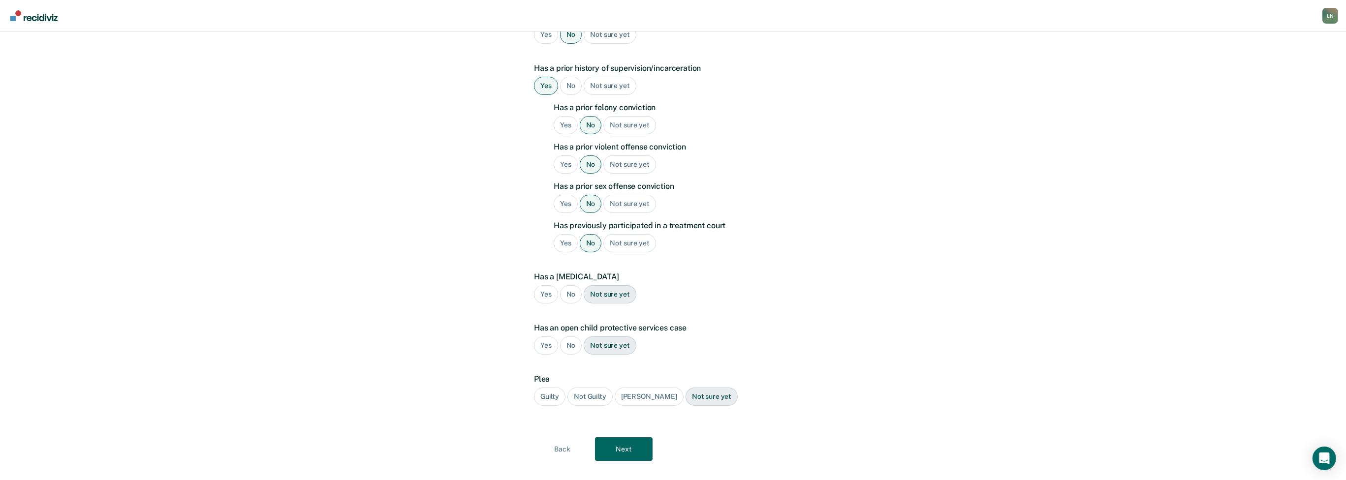
click at [568, 285] on div "No" at bounding box center [571, 294] width 22 height 18
click at [567, 337] on div "No" at bounding box center [571, 346] width 22 height 18
click at [566, 388] on div "Guilty Not Guilty [PERSON_NAME] Not sure yet" at bounding box center [670, 397] width 273 height 18
click at [559, 388] on div "Guilty" at bounding box center [549, 397] width 31 height 18
click at [598, 437] on button "Next" at bounding box center [624, 449] width 58 height 24
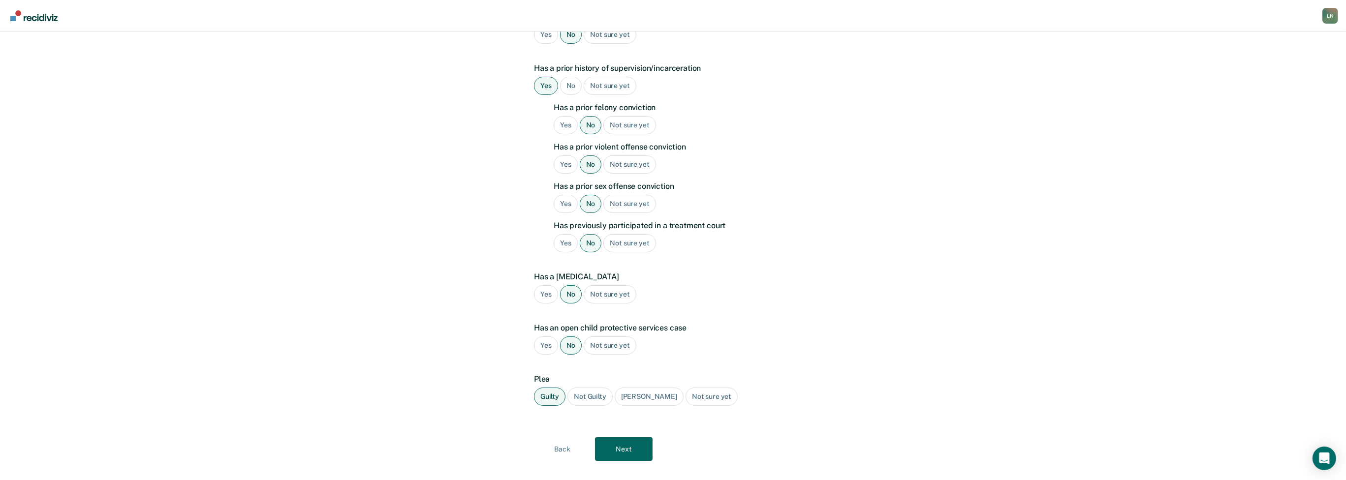
scroll to position [0, 0]
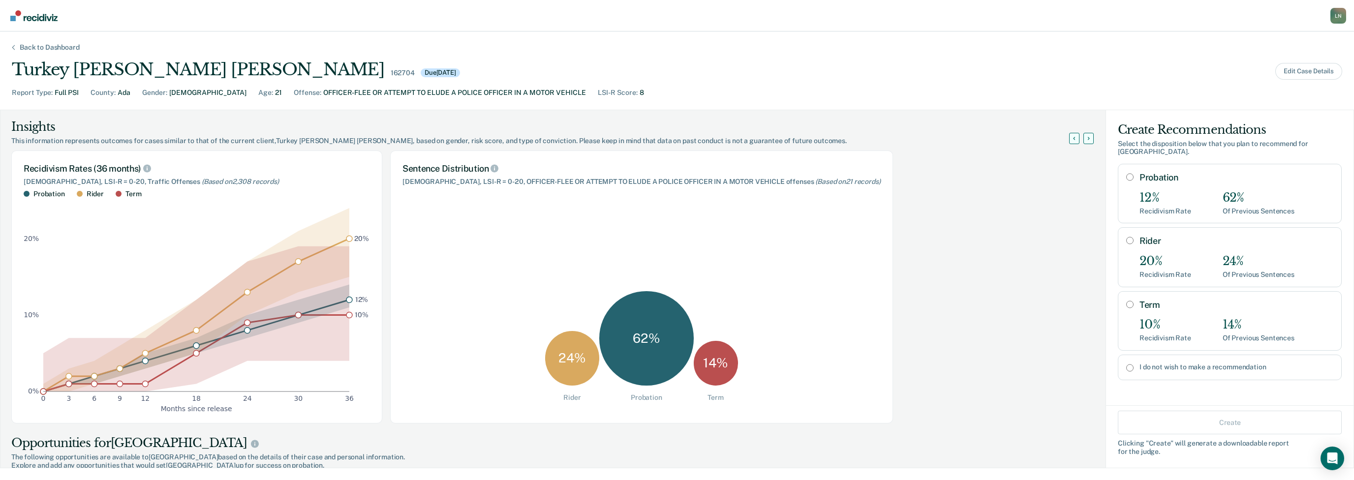
click at [1141, 363] on label "I do not wish to make a recommendation" at bounding box center [1237, 367] width 194 height 8
click at [1134, 364] on input "I do not wish to make a recommendation" at bounding box center [1129, 368] width 7 height 8
radio input "true"
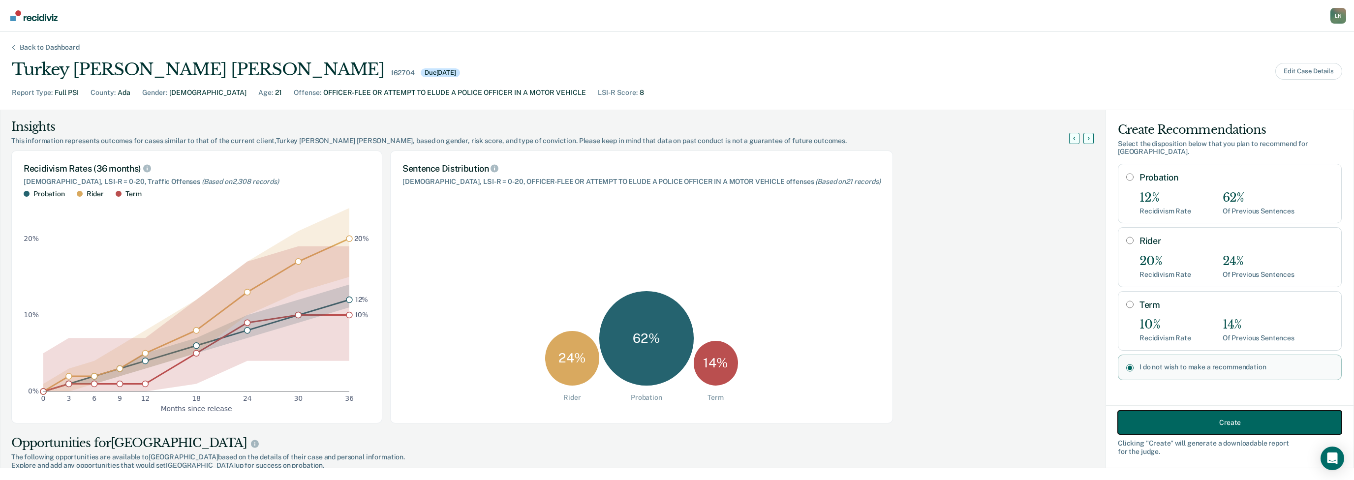
click at [1215, 431] on button "Create" at bounding box center [1230, 423] width 224 height 24
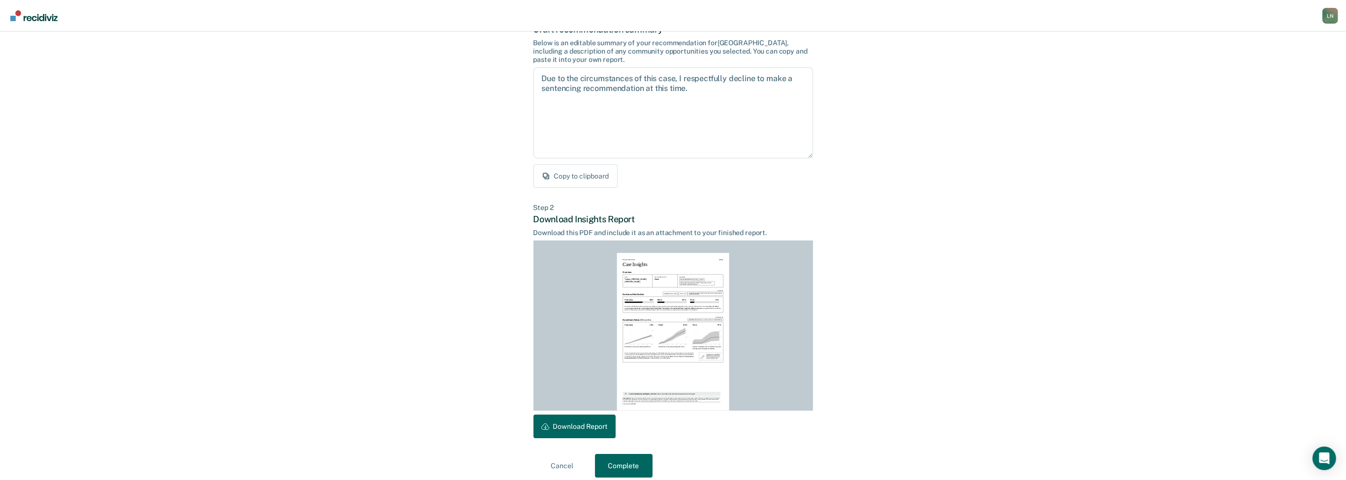
scroll to position [81, 0]
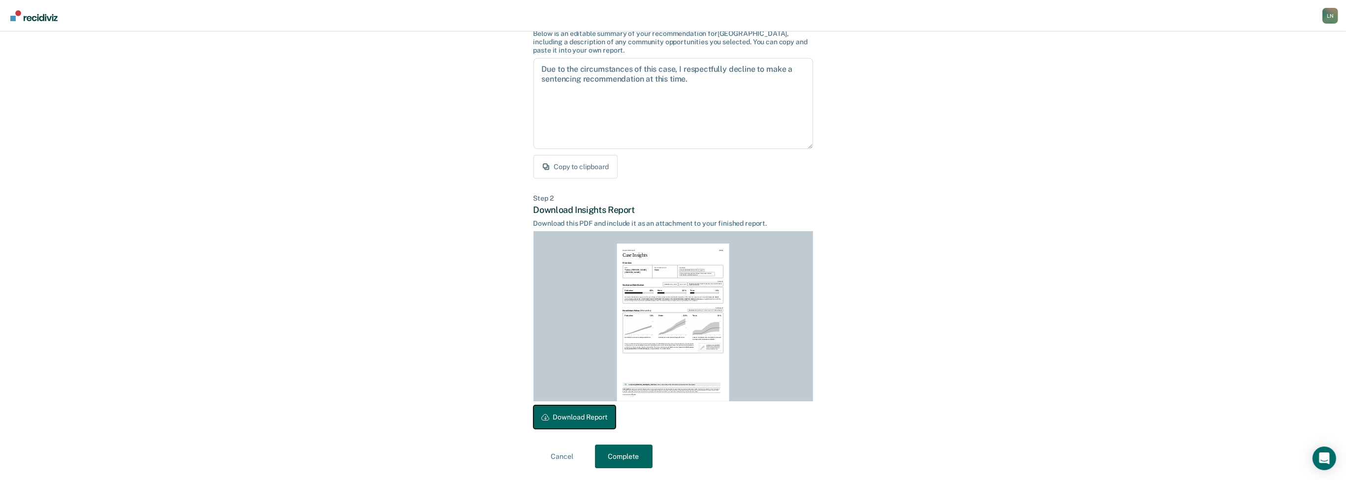
click at [598, 416] on button "Download Report" at bounding box center [574, 418] width 82 height 24
